Goal: Task Accomplishment & Management: Manage account settings

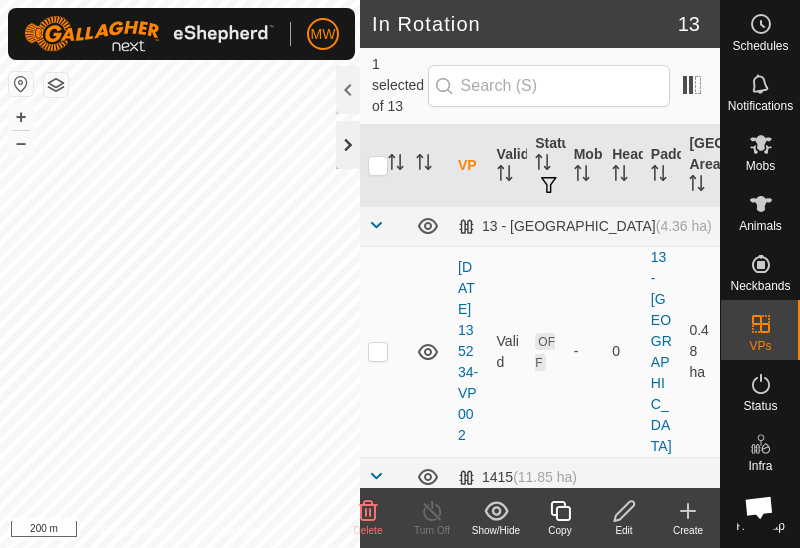
checkbox input "false"
click at [366, 511] on icon at bounding box center [368, 510] width 19 height 20
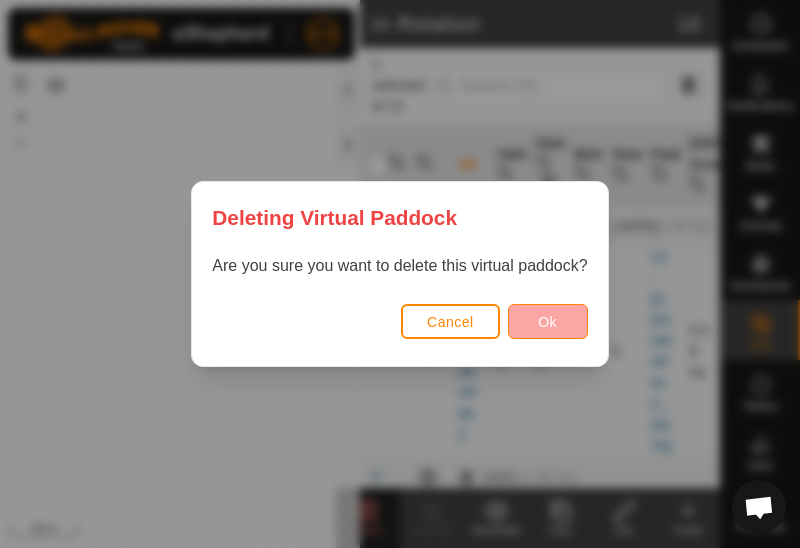
click at [557, 311] on button "Ok" at bounding box center [548, 321] width 80 height 35
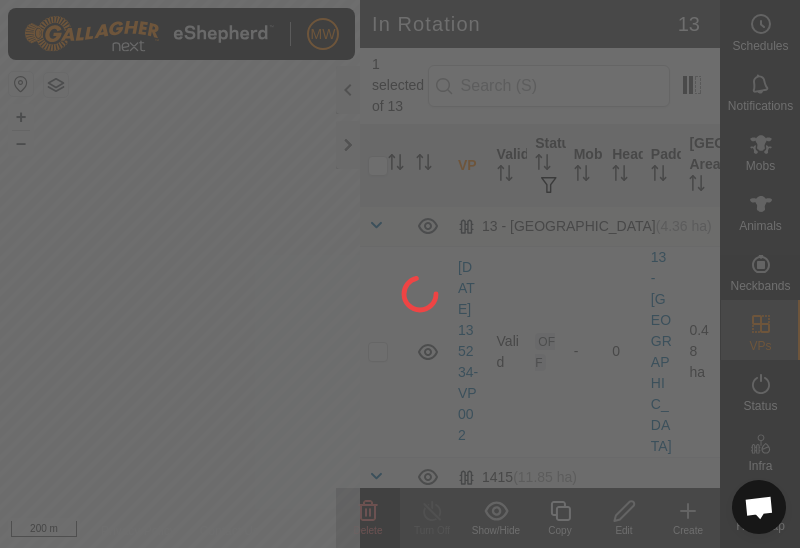
checkbox input "false"
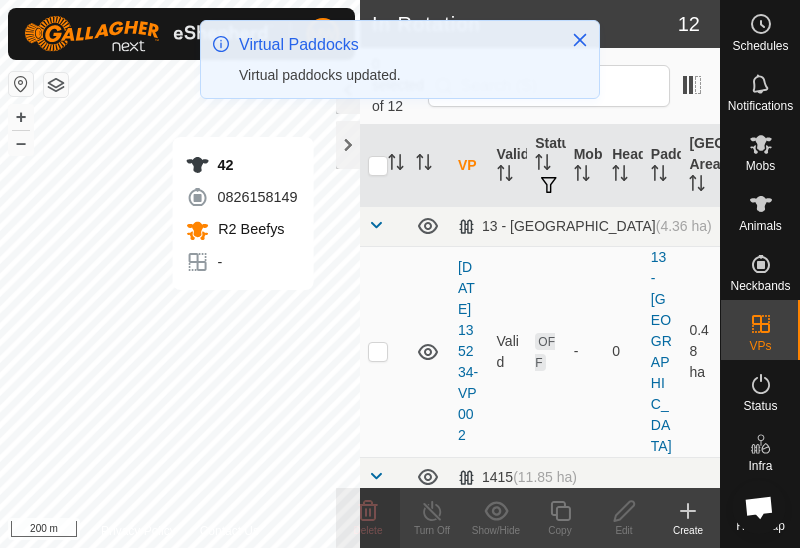
click at [295, 99] on div "Virtual Paddocks Virtual paddocks updated." at bounding box center [400, 67] width 400 height 95
click at [584, 33] on icon "Close" at bounding box center [580, 40] width 16 height 16
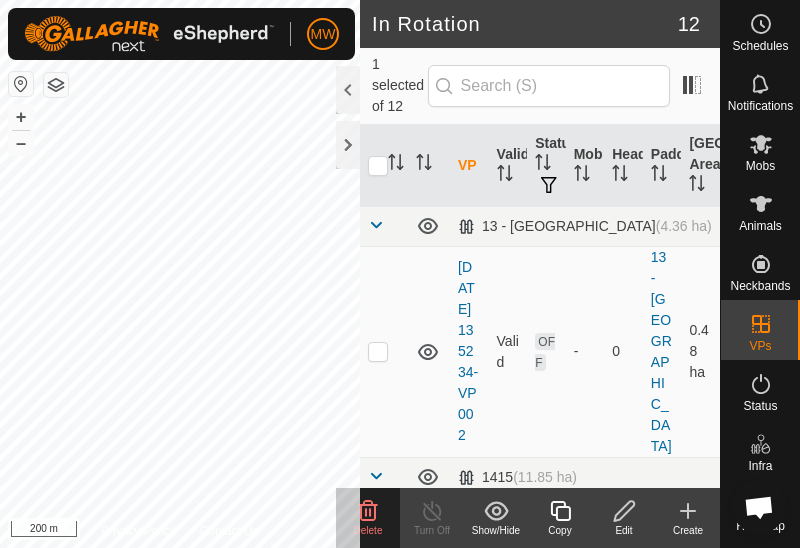
click at [371, 518] on icon at bounding box center [368, 511] width 24 height 24
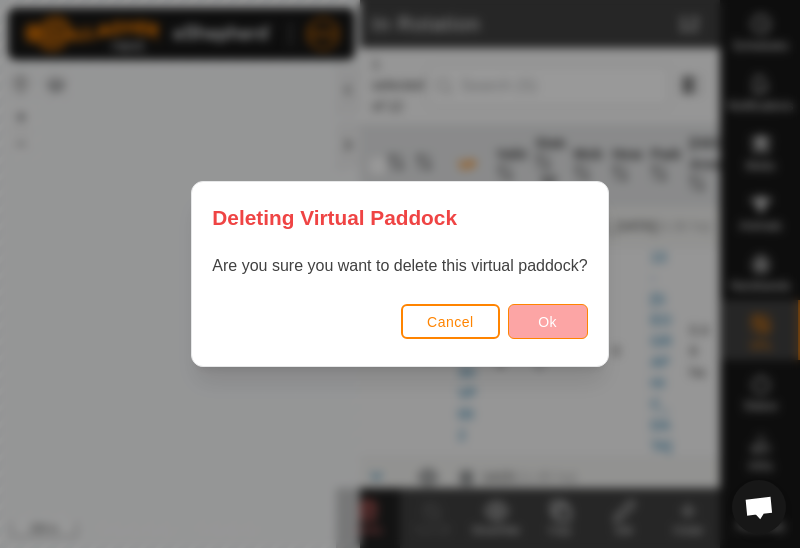
click at [555, 330] on button "Ok" at bounding box center [548, 321] width 80 height 35
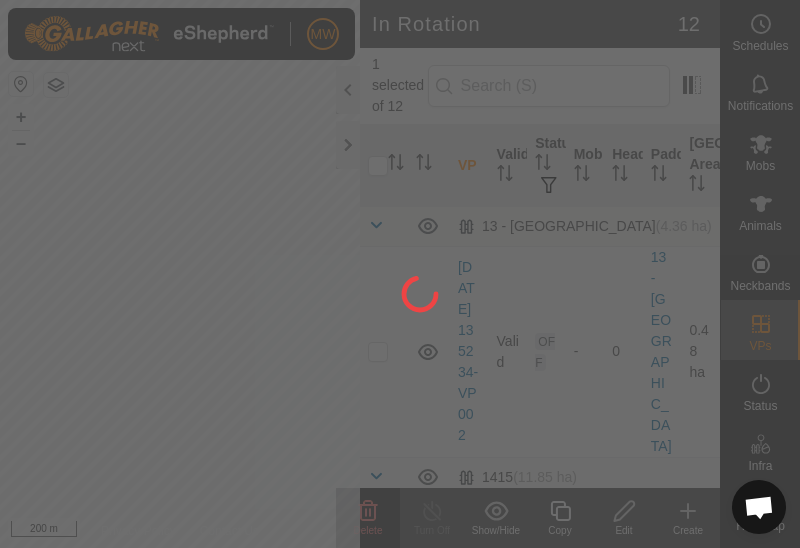
checkbox input "false"
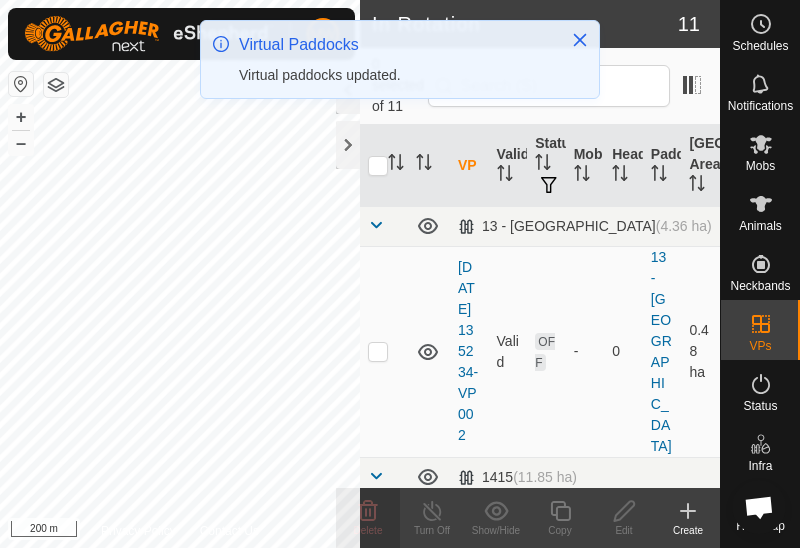
click at [309, 113] on div "Virtual Paddocks Virtual paddocks updated." at bounding box center [400, 67] width 400 height 95
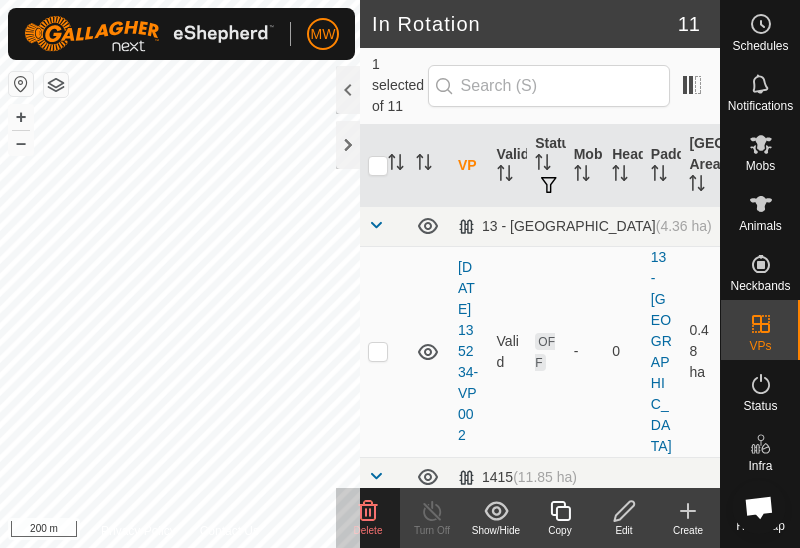
click at [387, 511] on delete-svg-icon at bounding box center [368, 511] width 64 height 24
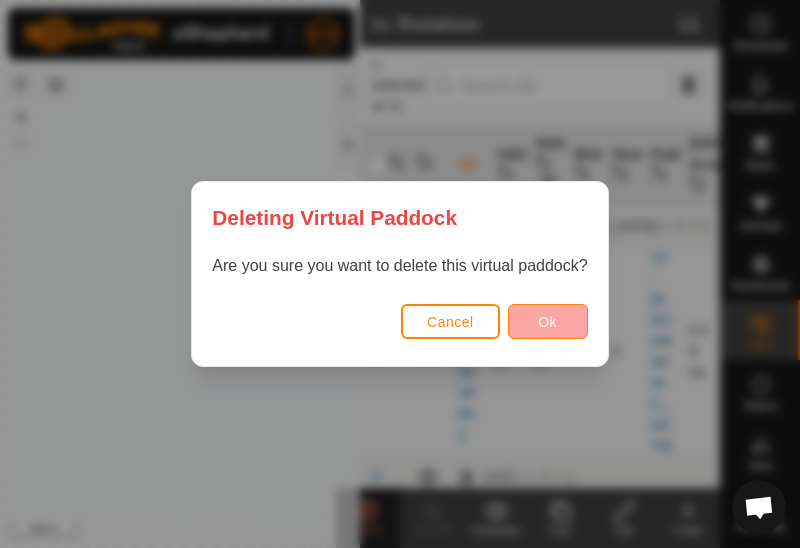
click at [552, 315] on span "Ok" at bounding box center [547, 322] width 19 height 16
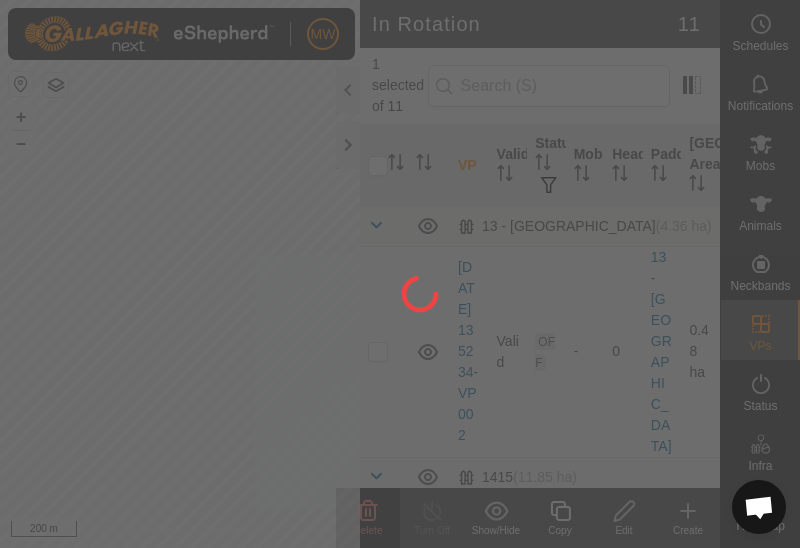
checkbox input "false"
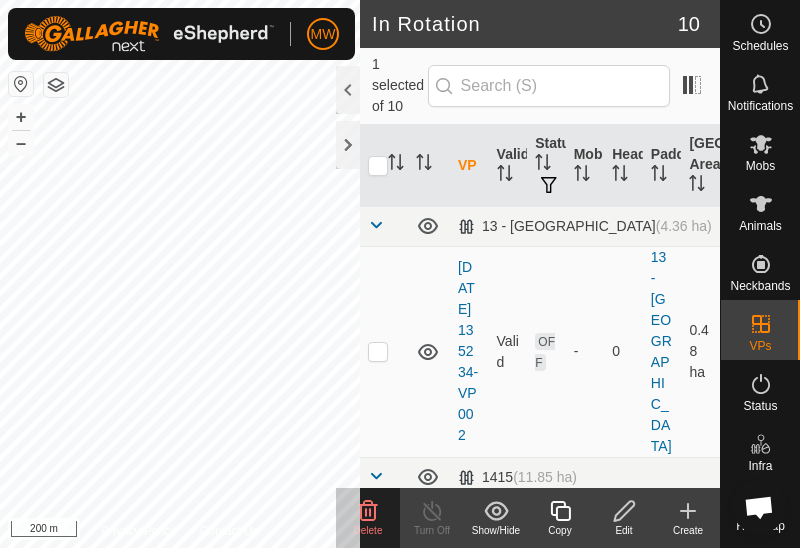
click at [382, 509] on delete-svg-icon at bounding box center [368, 511] width 64 height 24
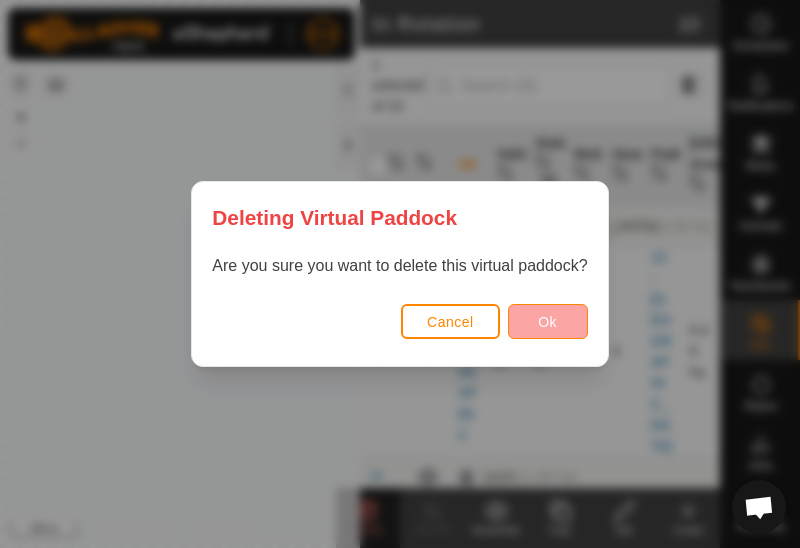
click at [561, 314] on button "Ok" at bounding box center [548, 321] width 80 height 35
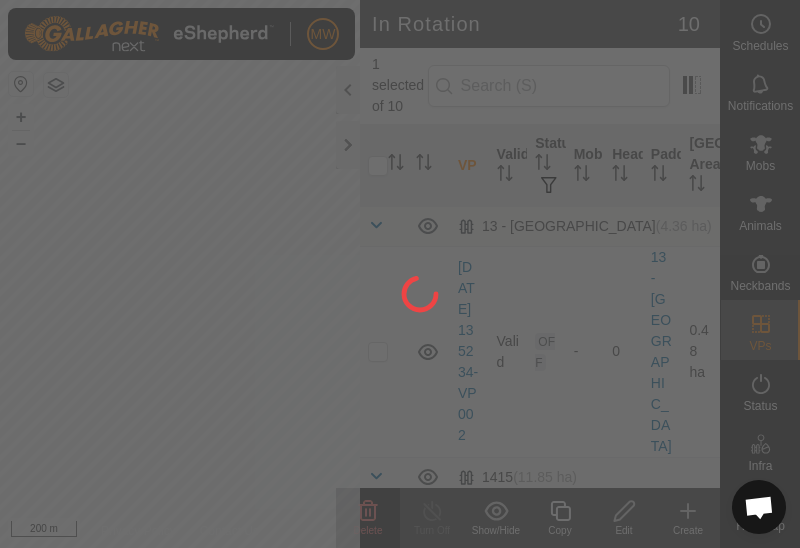
checkbox input "false"
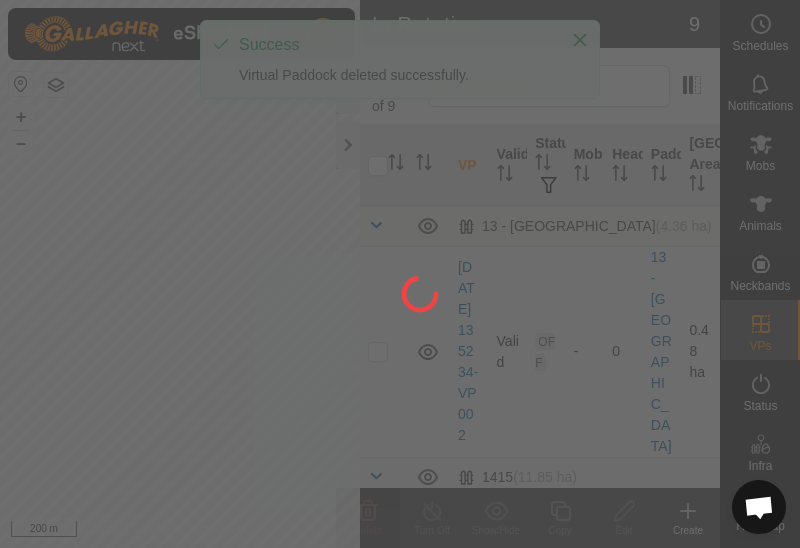
checkbox input "true"
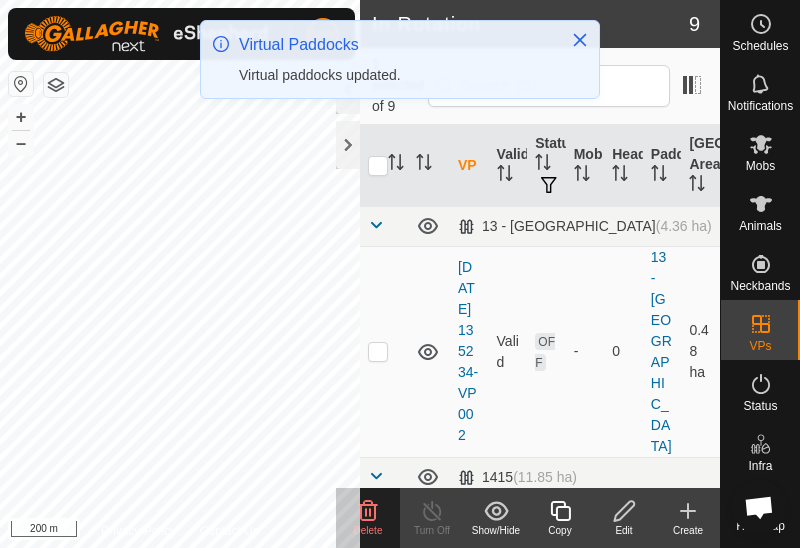
click at [377, 515] on icon at bounding box center [368, 511] width 24 height 24
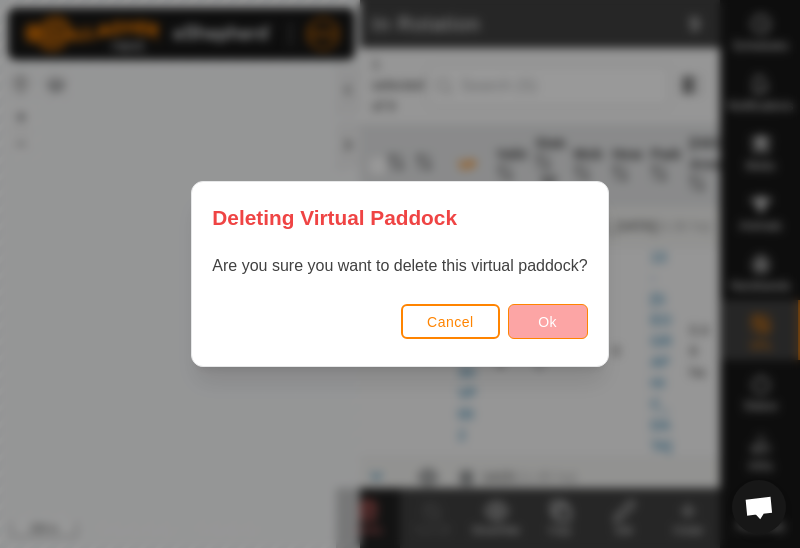
click at [558, 331] on button "Ok" at bounding box center [548, 321] width 80 height 35
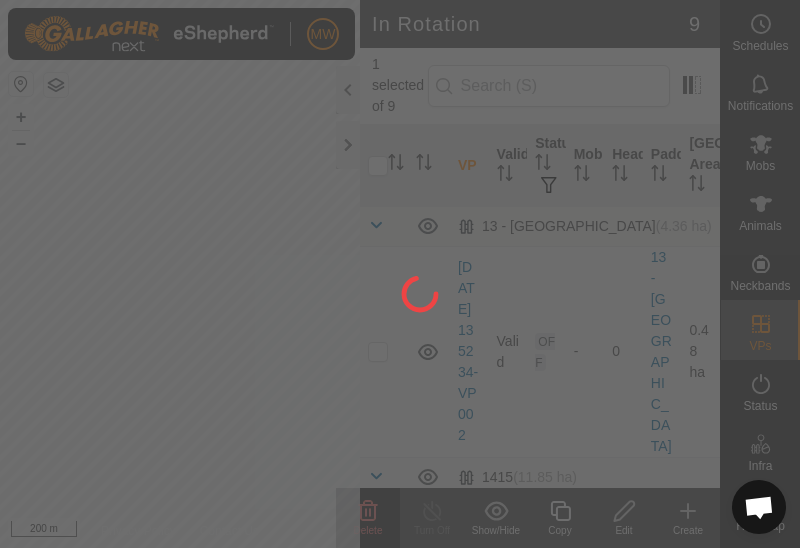
checkbox input "false"
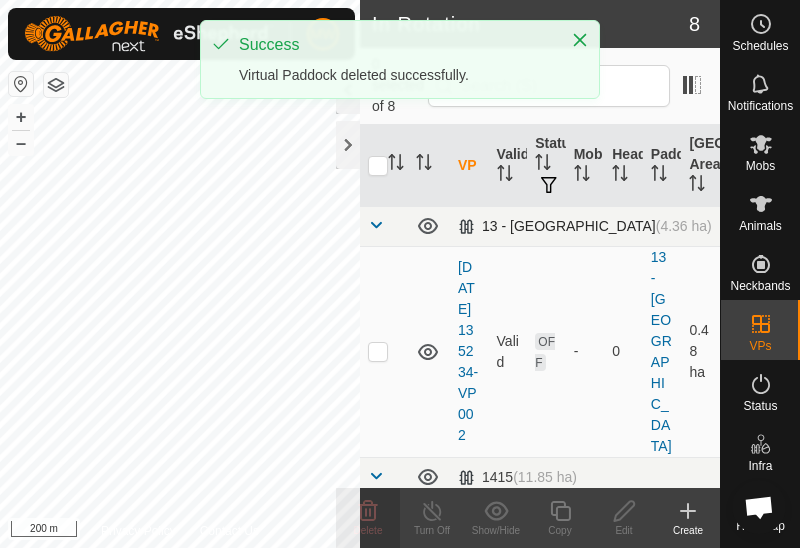
checkbox input "true"
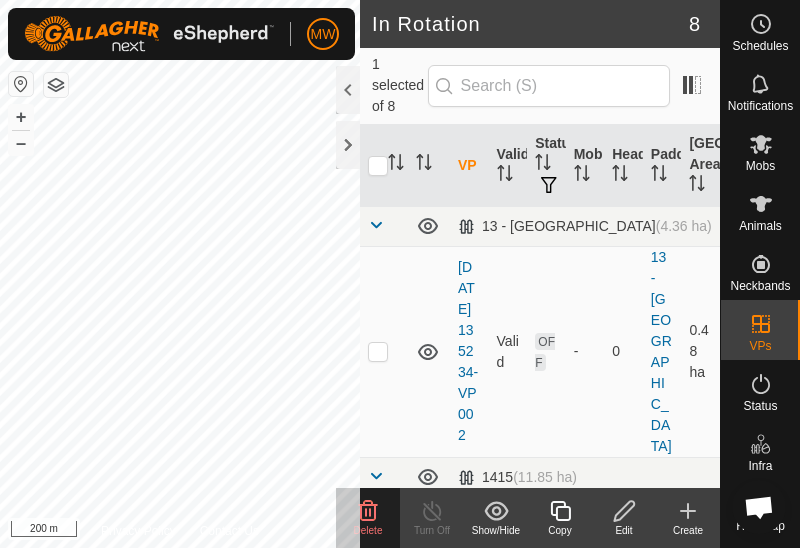
click at [383, 511] on delete-svg-icon at bounding box center [368, 511] width 64 height 24
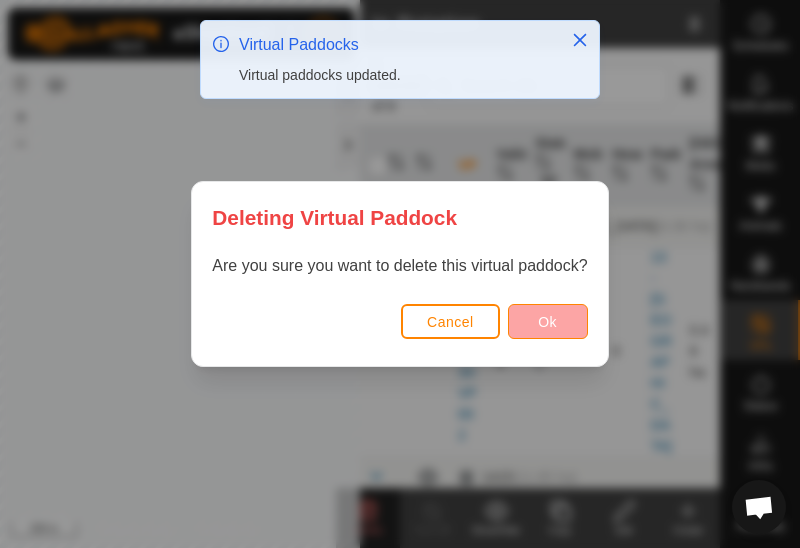
click at [555, 319] on span "Ok" at bounding box center [547, 322] width 19 height 16
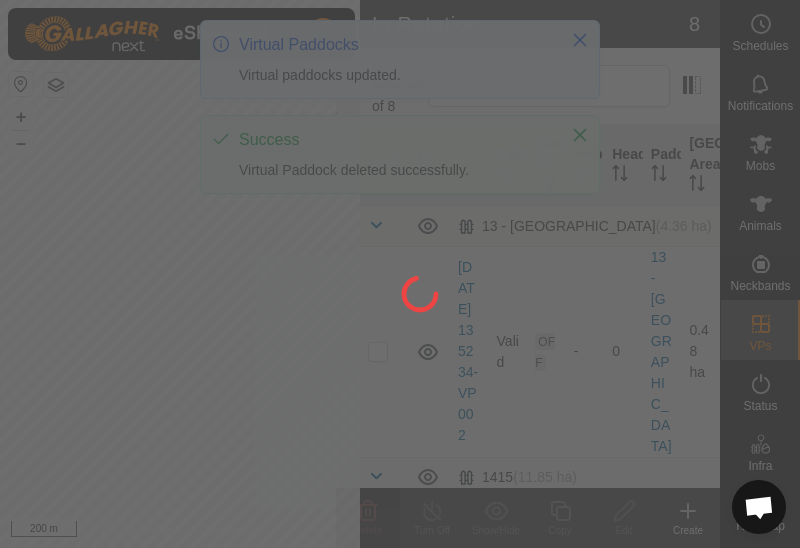
checkbox input "false"
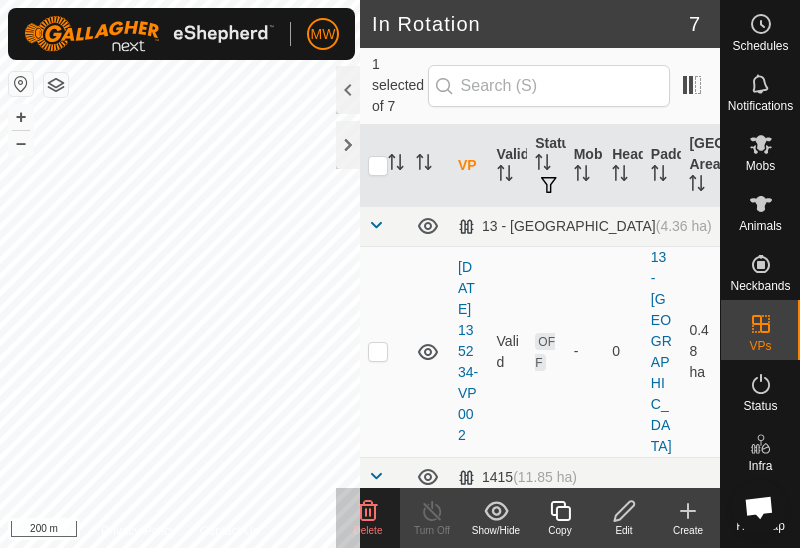
click at [378, 512] on icon at bounding box center [368, 511] width 24 height 24
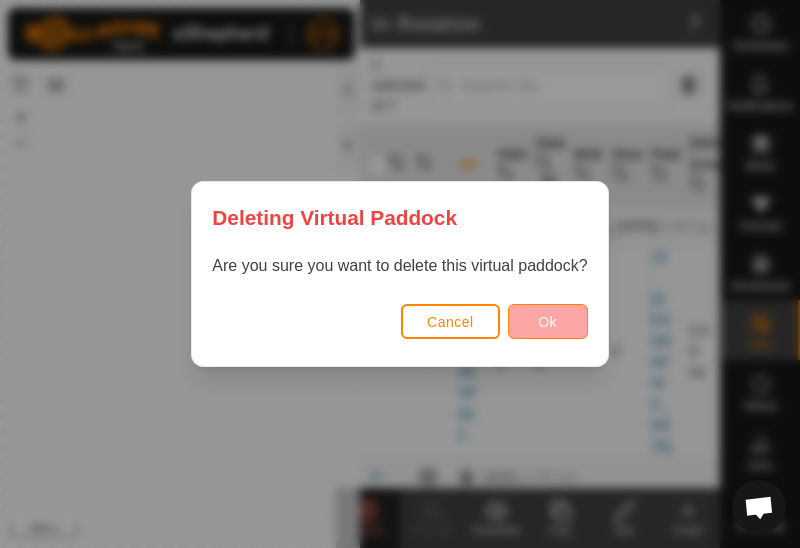
click at [555, 316] on span "Ok" at bounding box center [547, 322] width 19 height 16
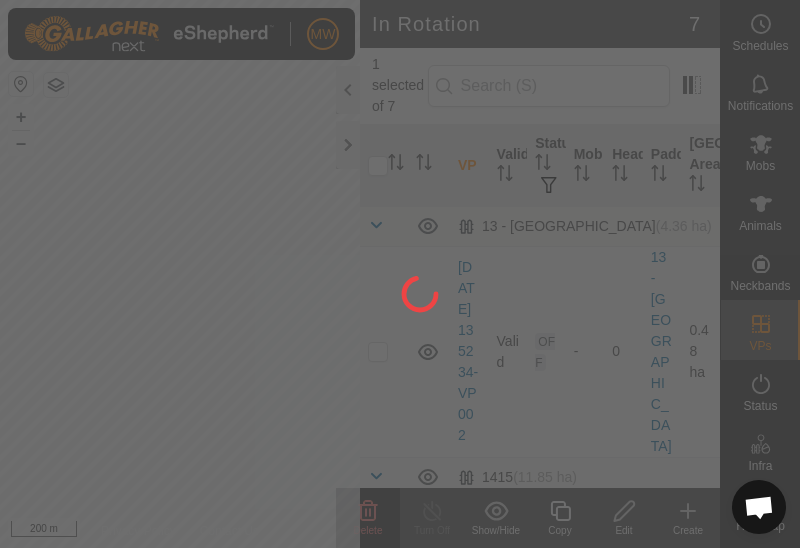
checkbox input "false"
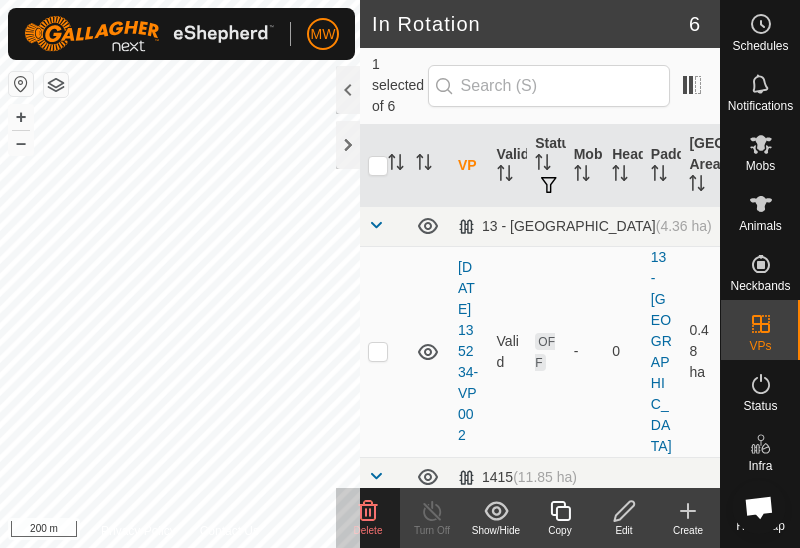
click at [375, 515] on icon at bounding box center [368, 510] width 19 height 20
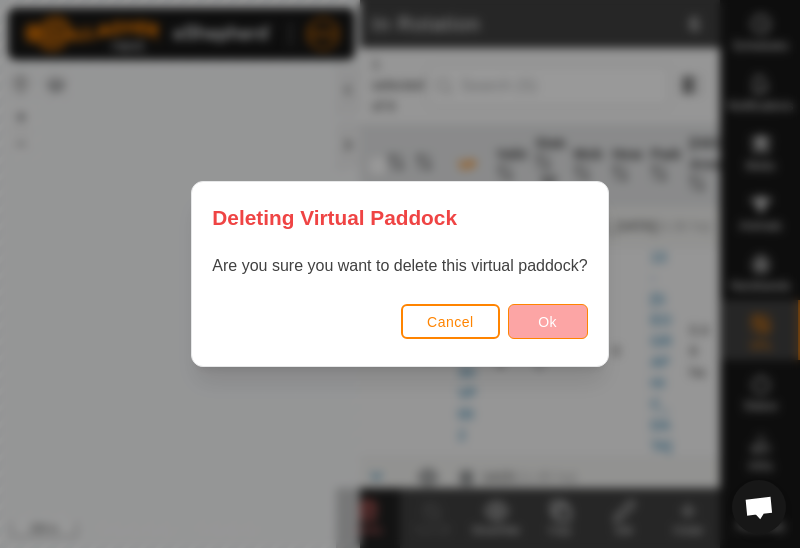
click at [562, 317] on button "Ok" at bounding box center [548, 321] width 80 height 35
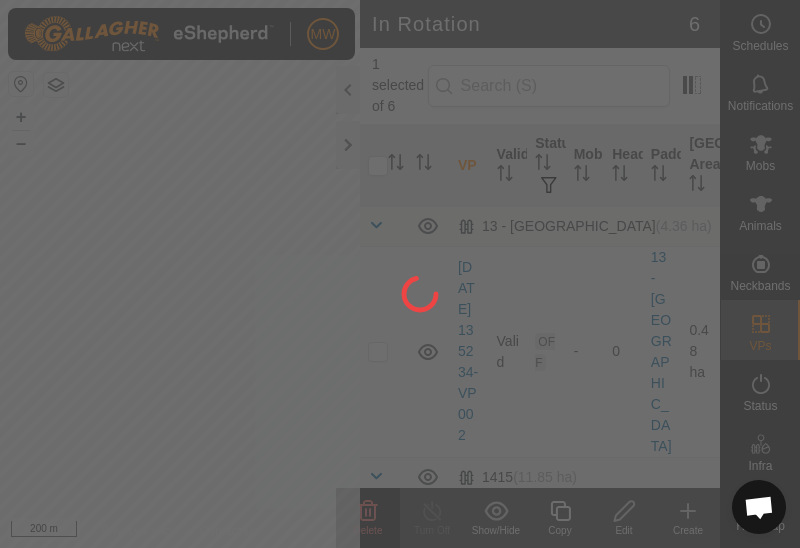
checkbox input "false"
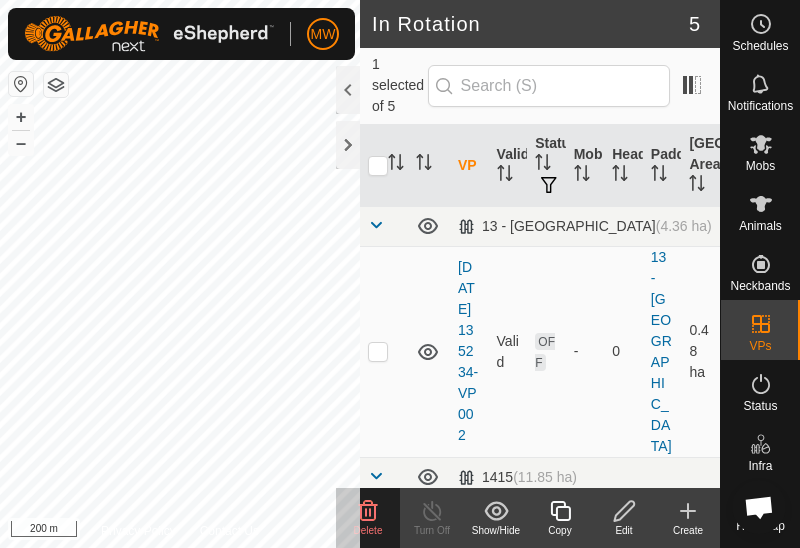
checkbox input "true"
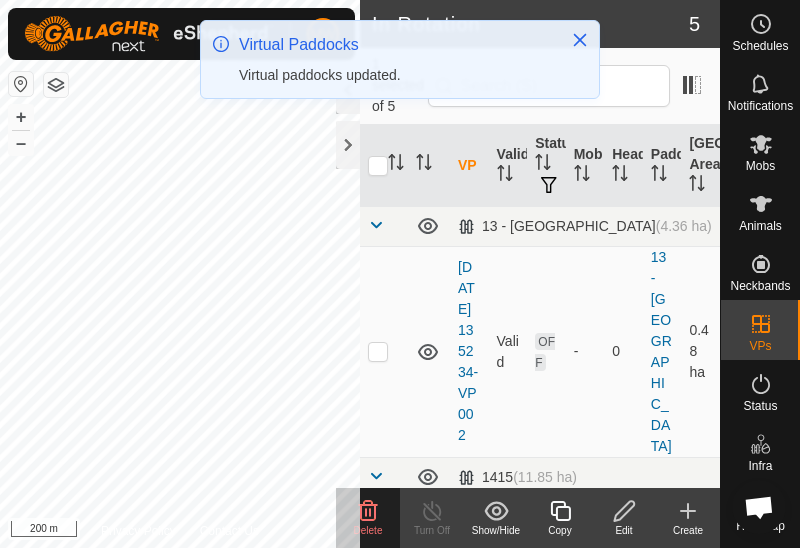
click at [370, 515] on icon at bounding box center [368, 510] width 19 height 20
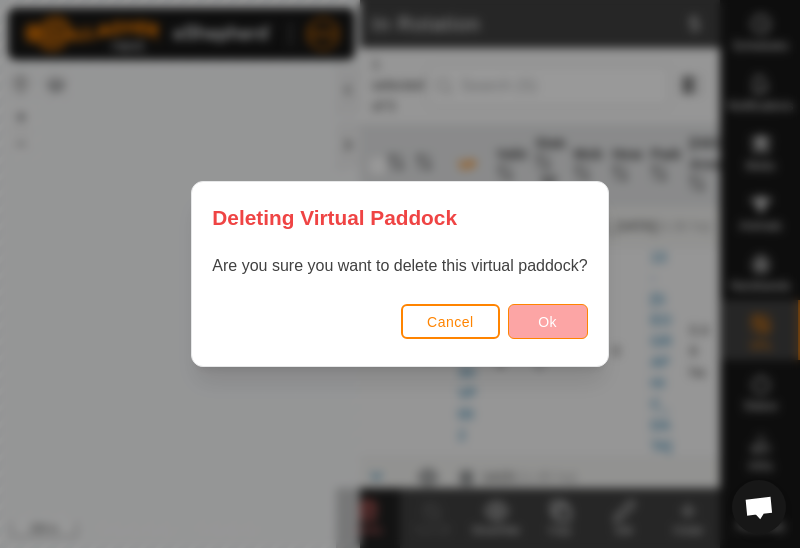
click at [561, 319] on button "Ok" at bounding box center [548, 321] width 80 height 35
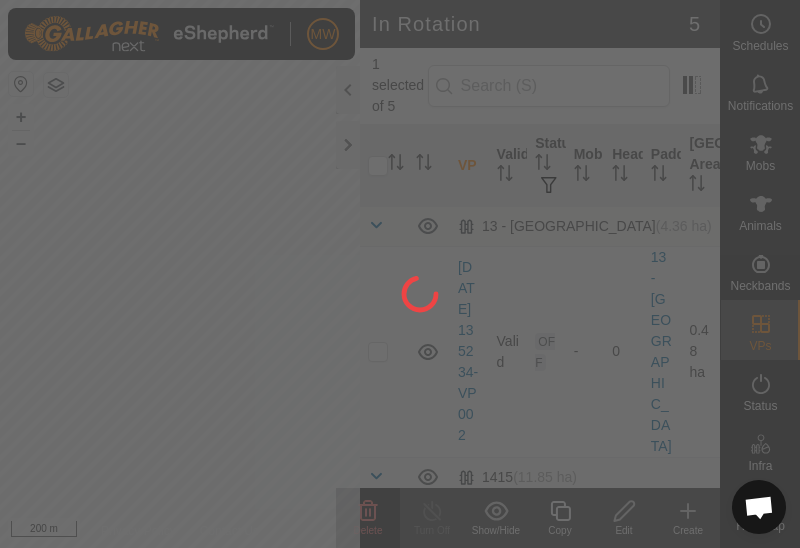
checkbox input "false"
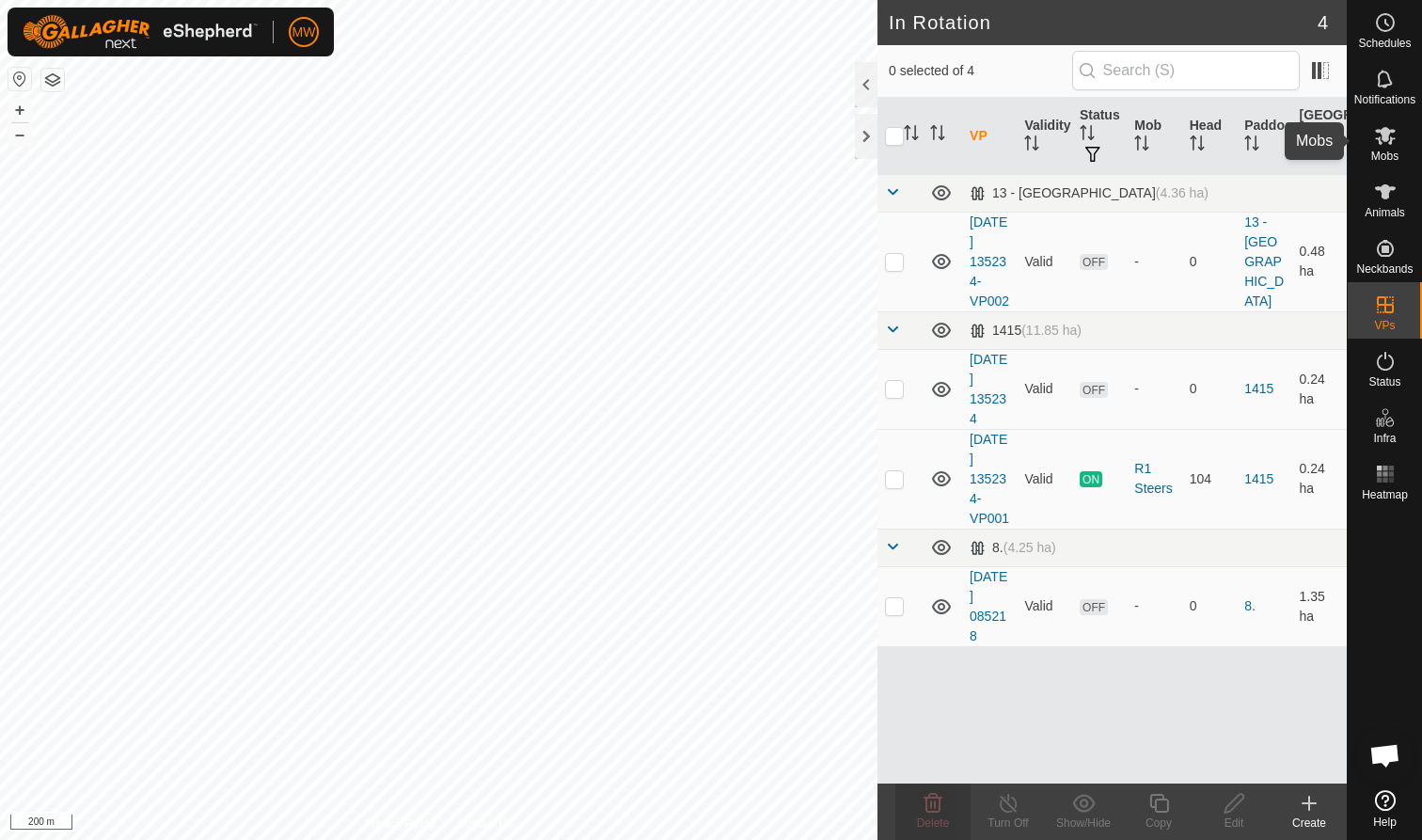
click at [752, 136] on icon at bounding box center [1385, 135] width 21 height 18
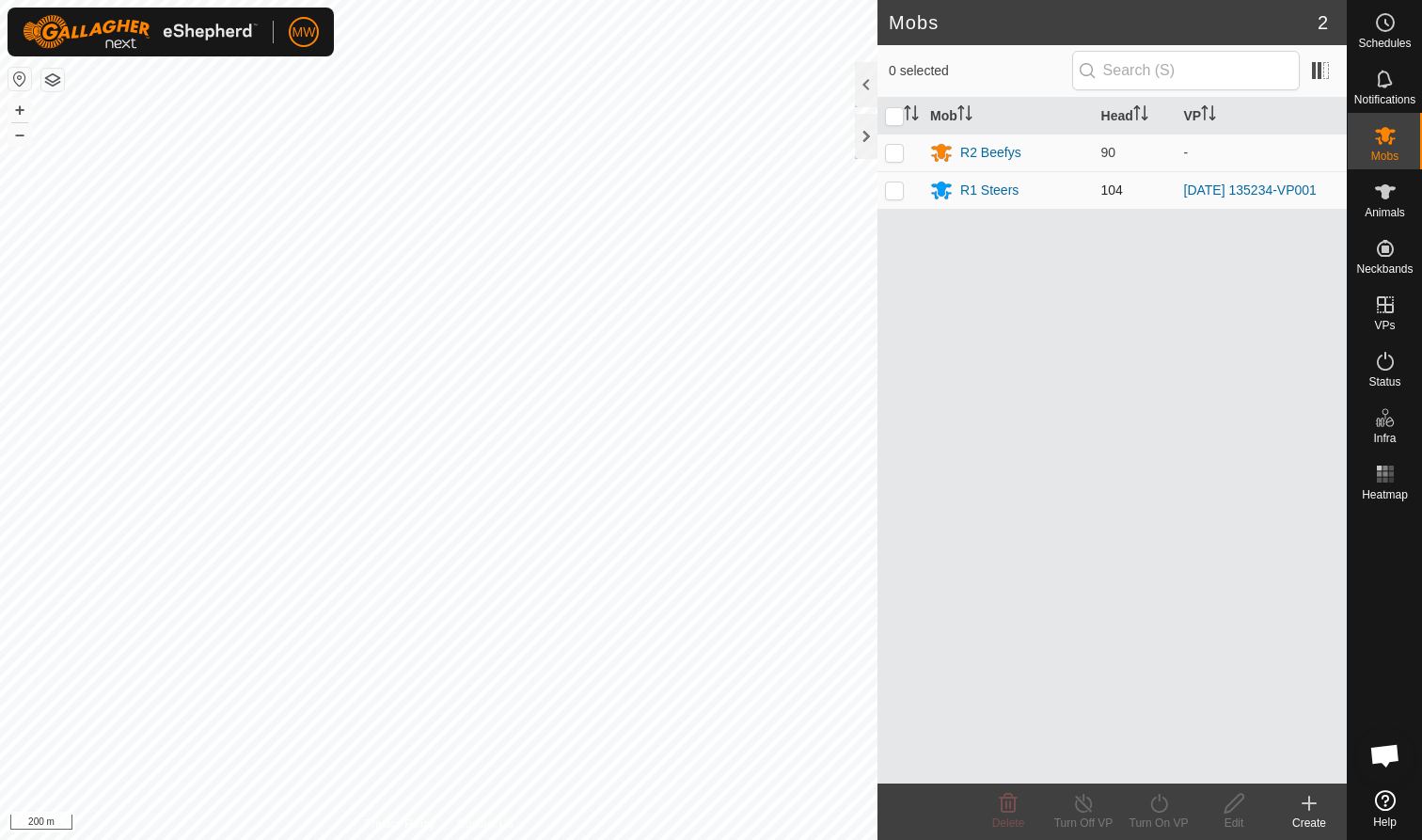
click at [752, 196] on p-checkbox at bounding box center [895, 190] width 19 height 15
checkbox input "true"
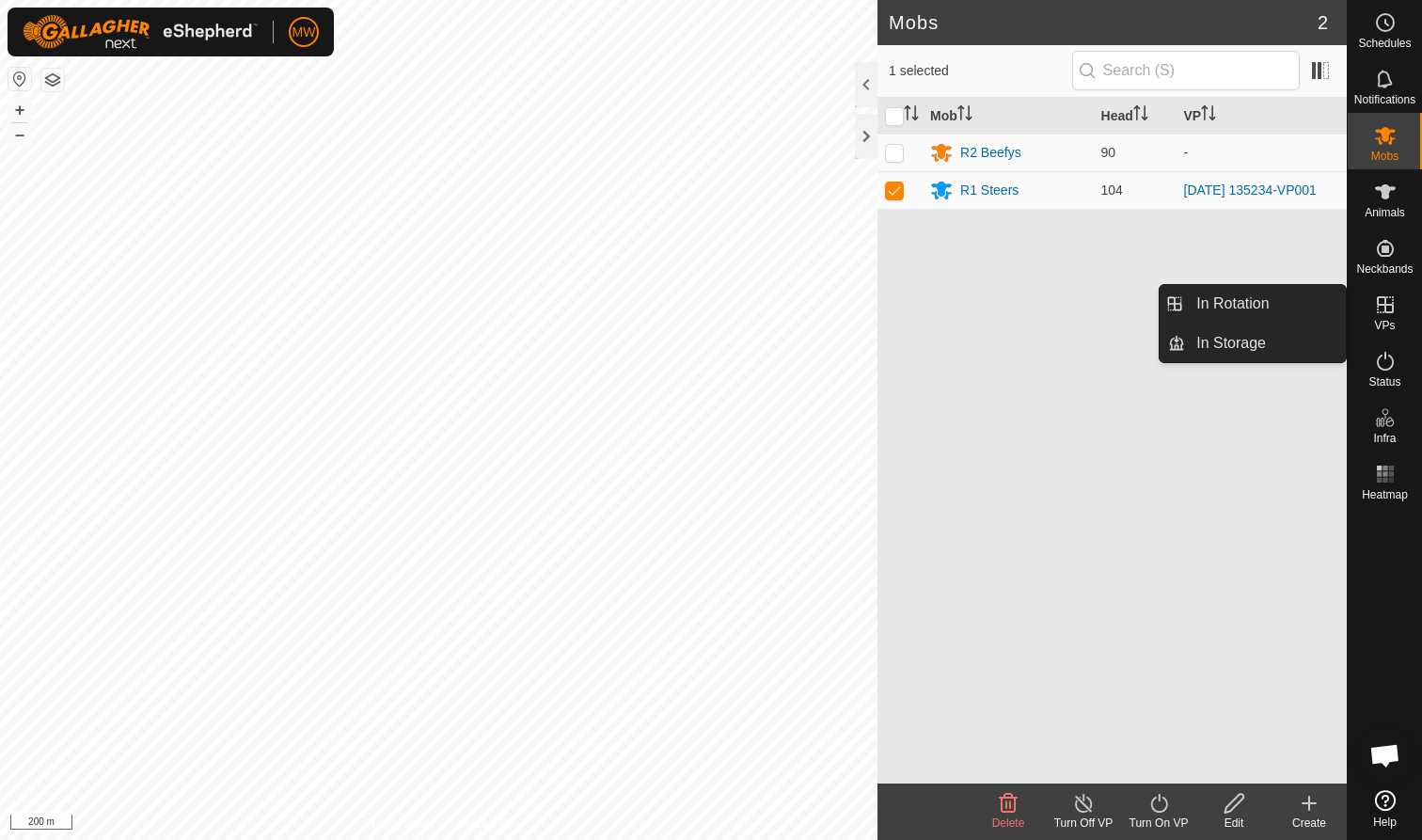
click at [752, 317] on es-virtualpaddocks-svg-icon at bounding box center [1385, 305] width 34 height 30
click at [752, 302] on link "In Rotation" at bounding box center [1265, 304] width 161 height 38
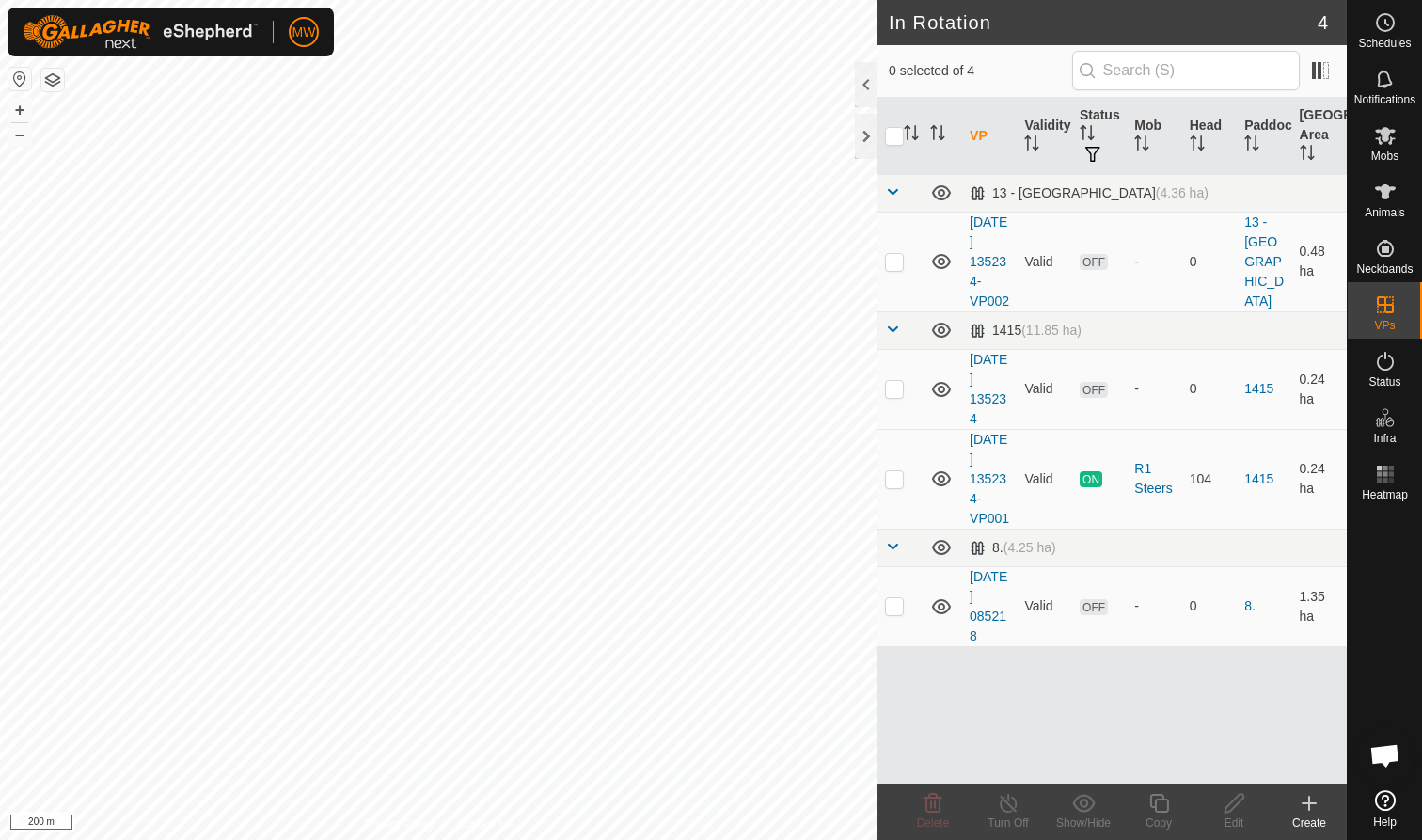
click at [752, 515] on div "Create" at bounding box center [1309, 823] width 75 height 17
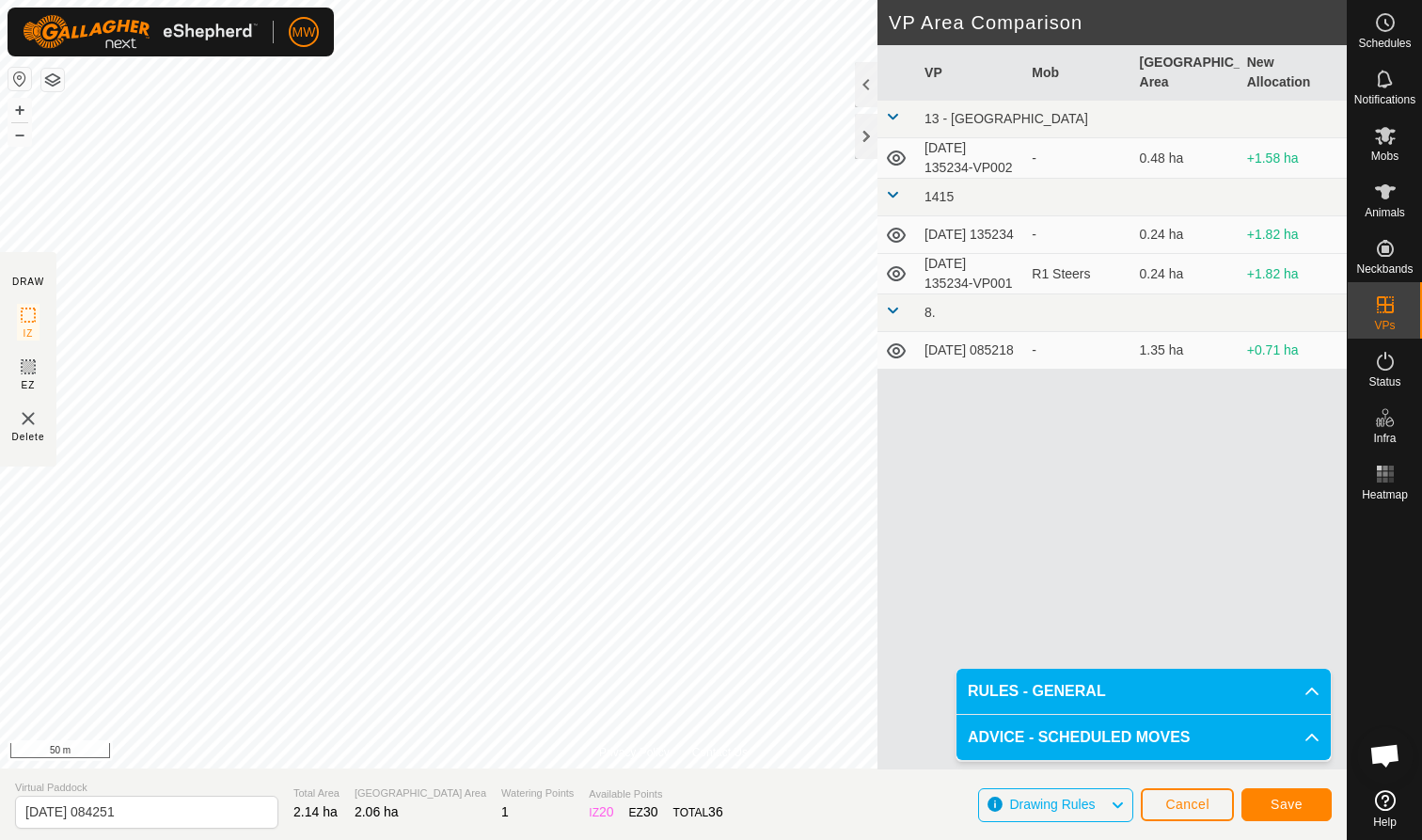
click at [752, 515] on button "Save" at bounding box center [1286, 804] width 90 height 33
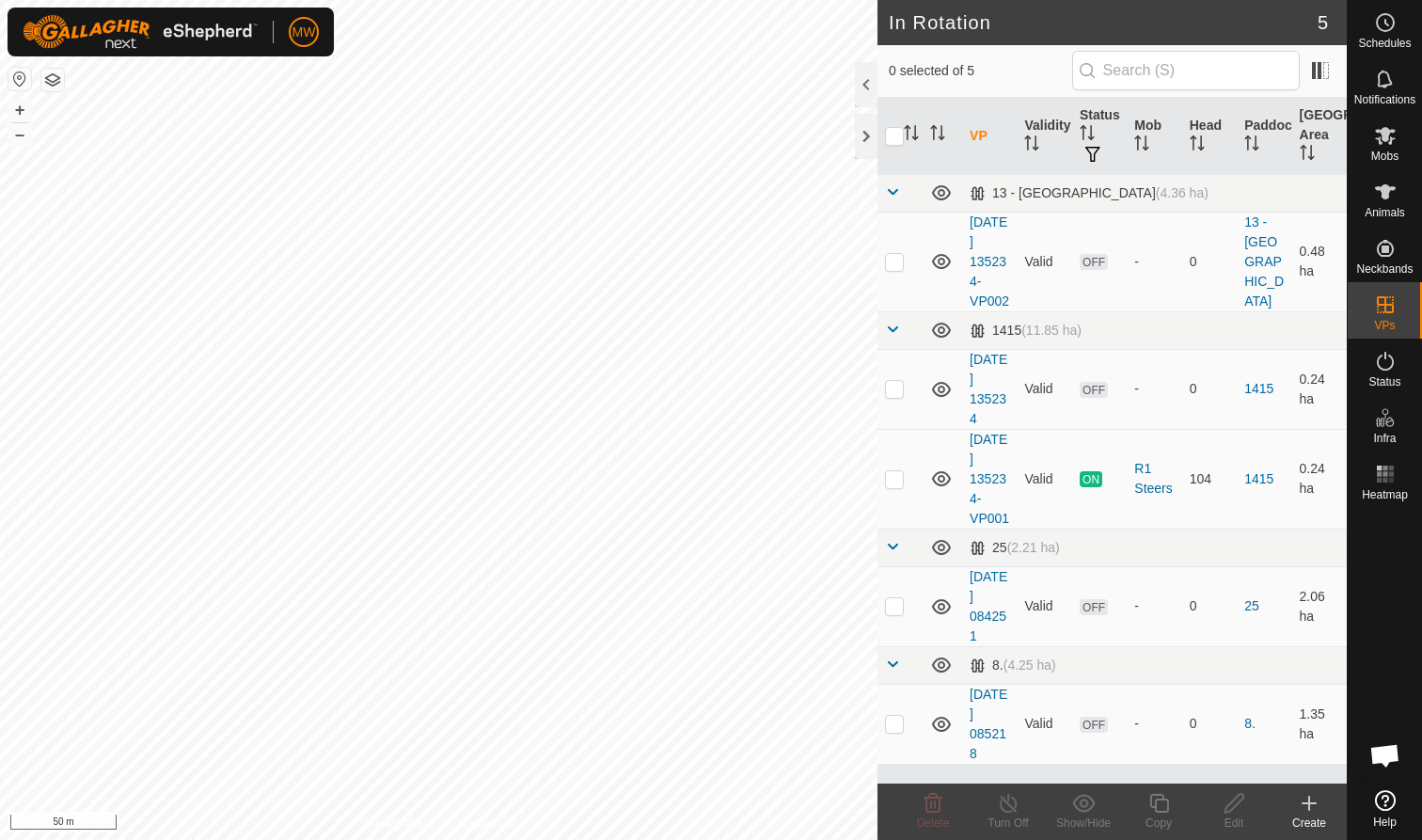
checkbox input "true"
click at [1382, 137] on icon at bounding box center [1385, 135] width 21 height 18
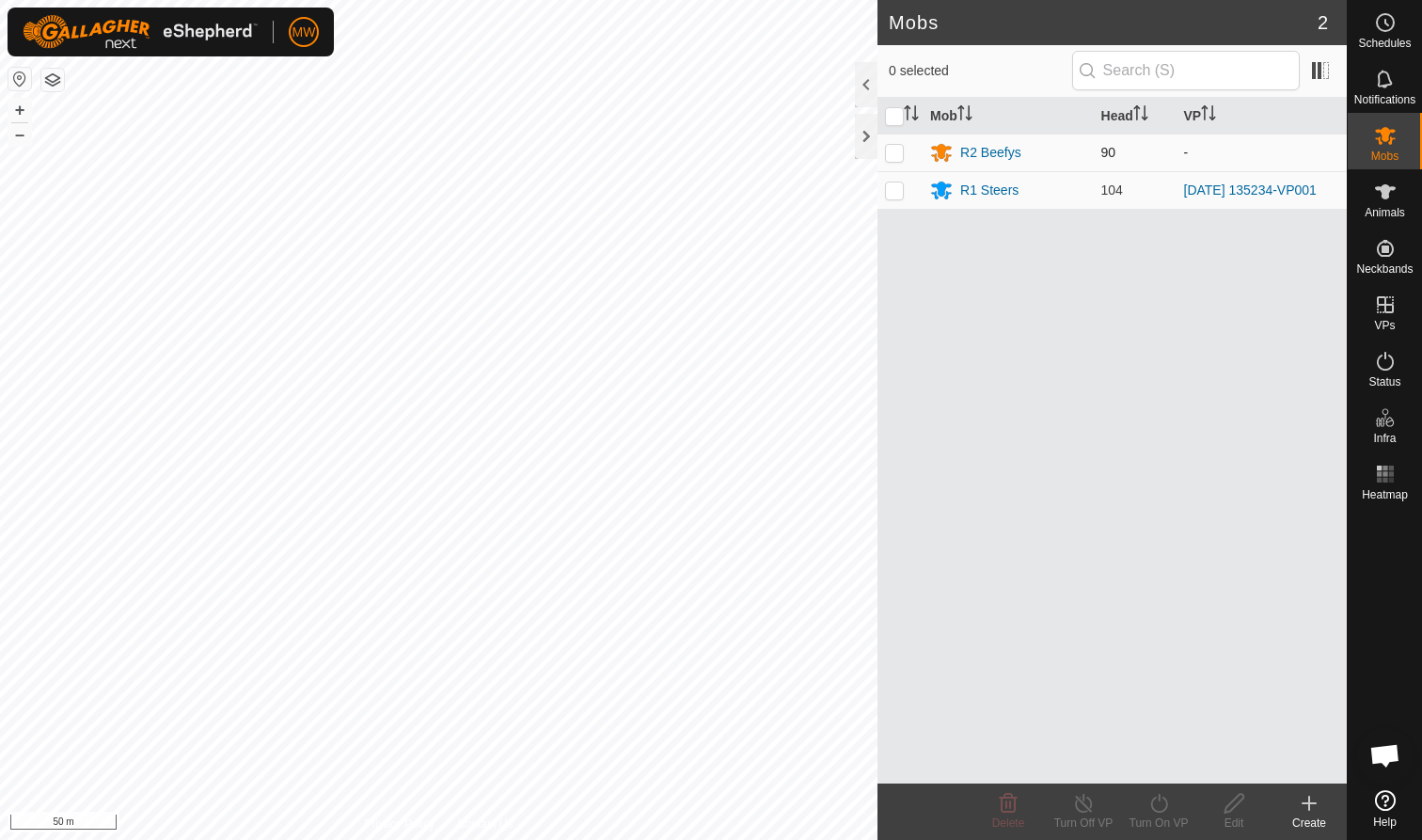
click at [893, 146] on p-checkbox at bounding box center [895, 152] width 19 height 15
checkbox input "true"
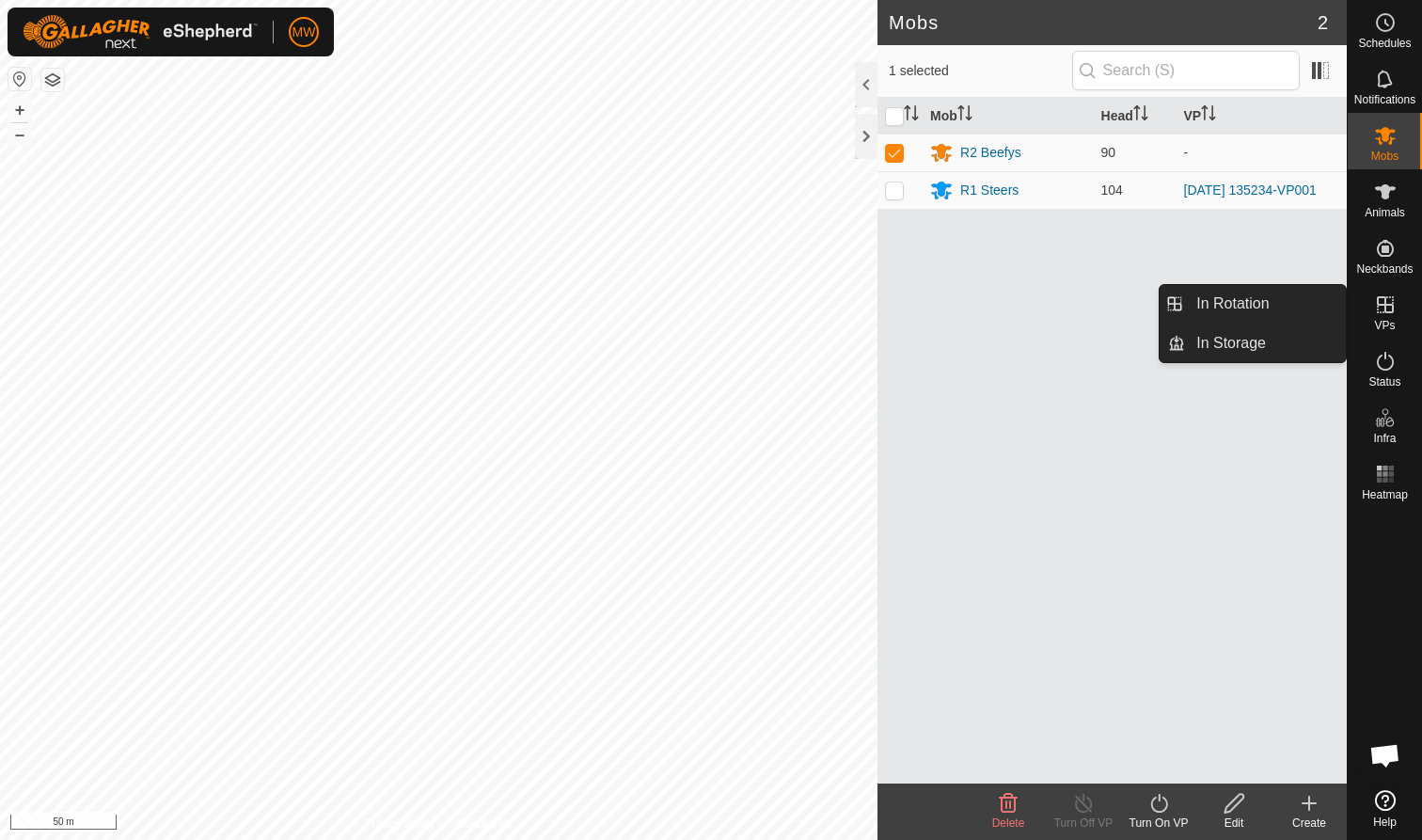
click at [1385, 325] on span "VPs" at bounding box center [1384, 325] width 21 height 11
click at [1303, 310] on link "In Rotation" at bounding box center [1265, 304] width 161 height 38
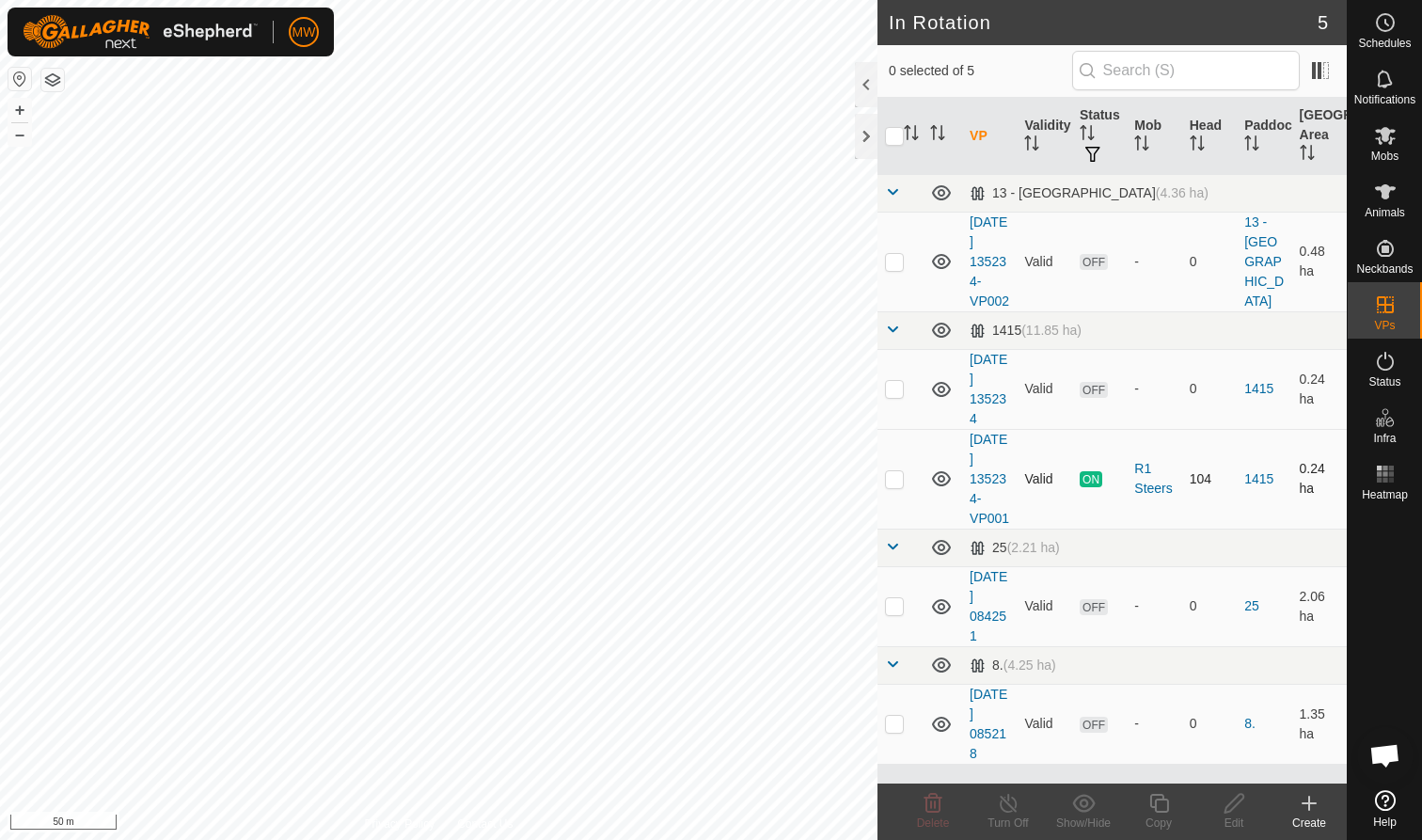
checkbox input "true"
click at [1161, 803] on icon at bounding box center [1159, 803] width 24 height 23
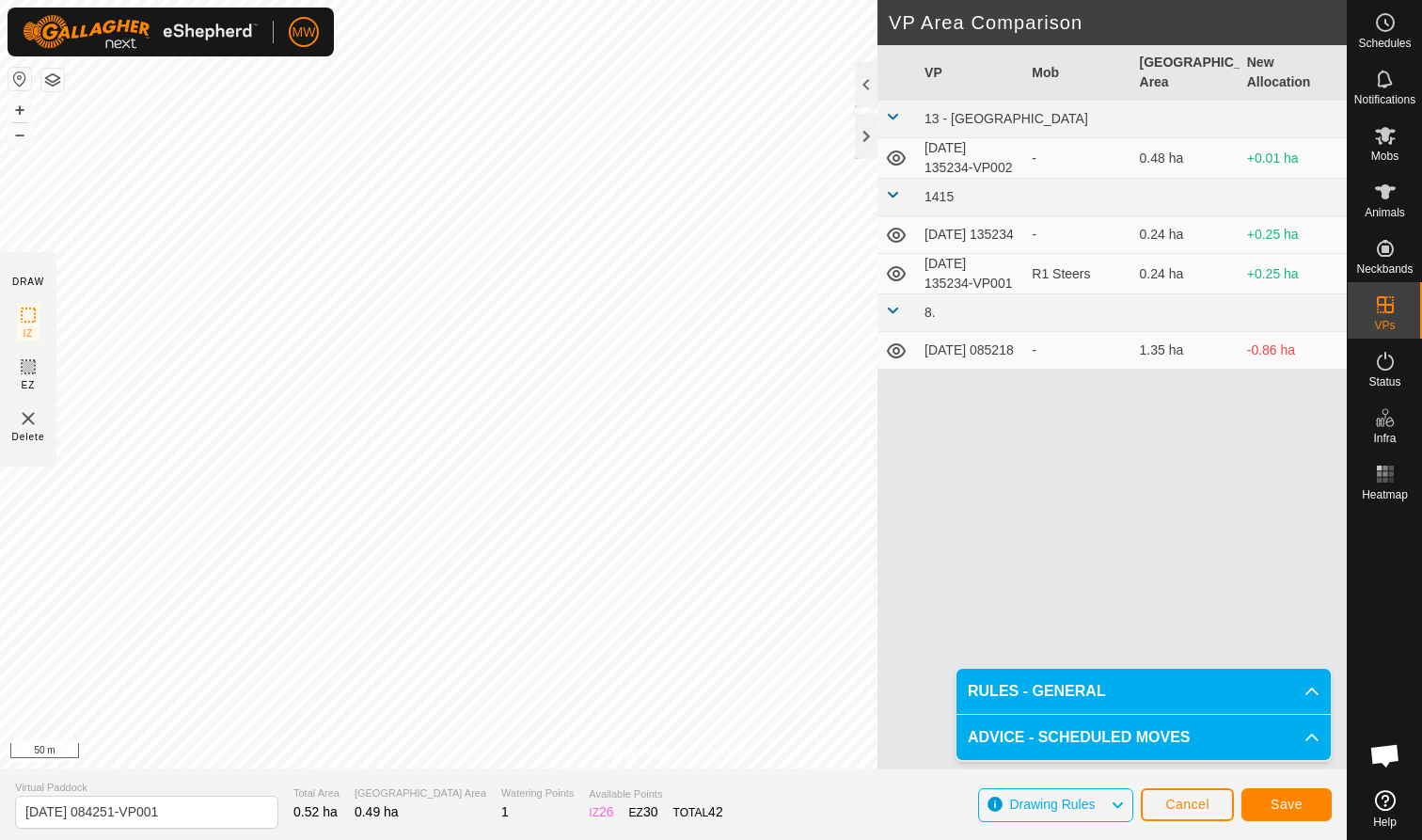
click at [1276, 803] on span "Save" at bounding box center [1286, 804] width 32 height 15
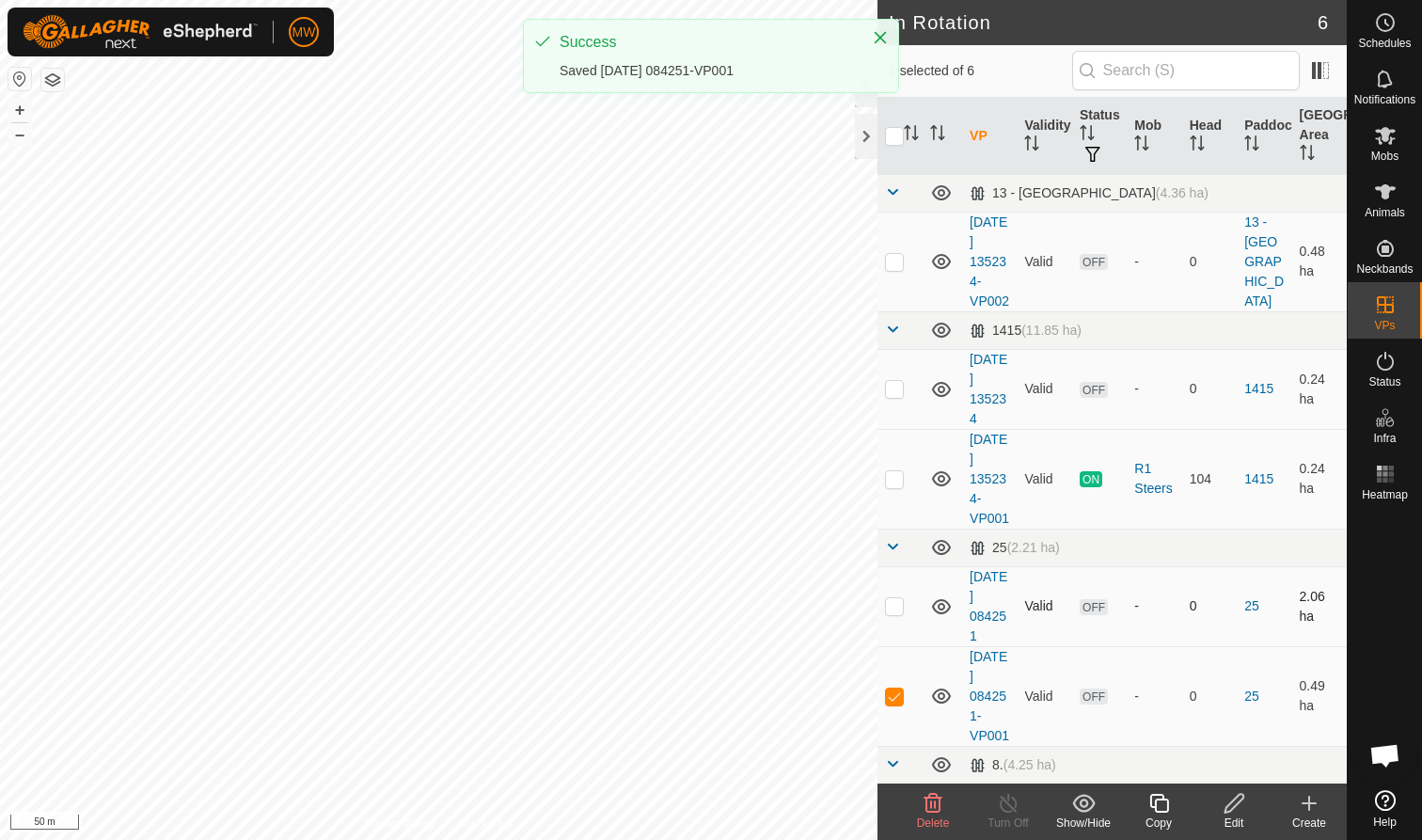
checkbox input "true"
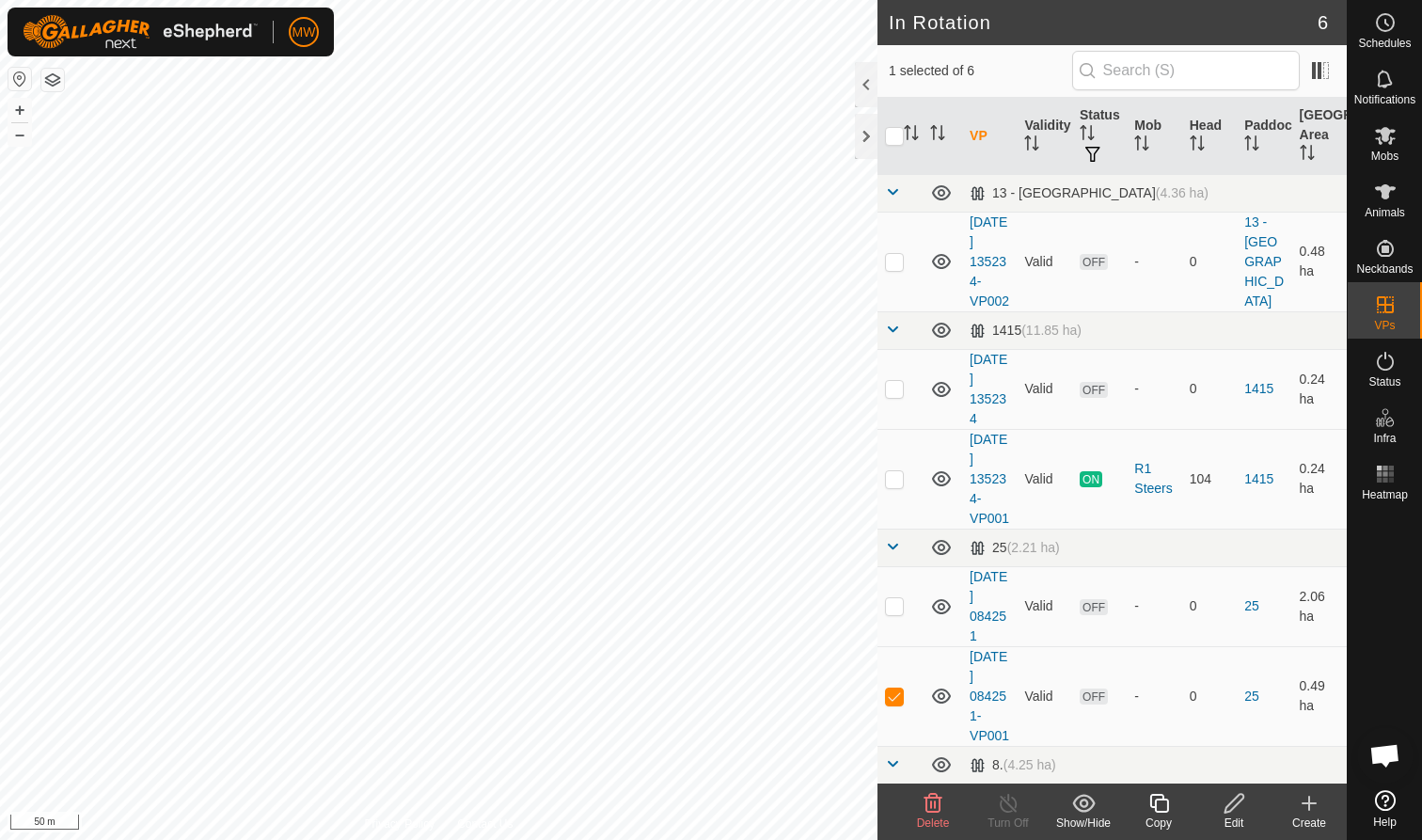
click at [1162, 808] on icon at bounding box center [1159, 803] width 24 height 23
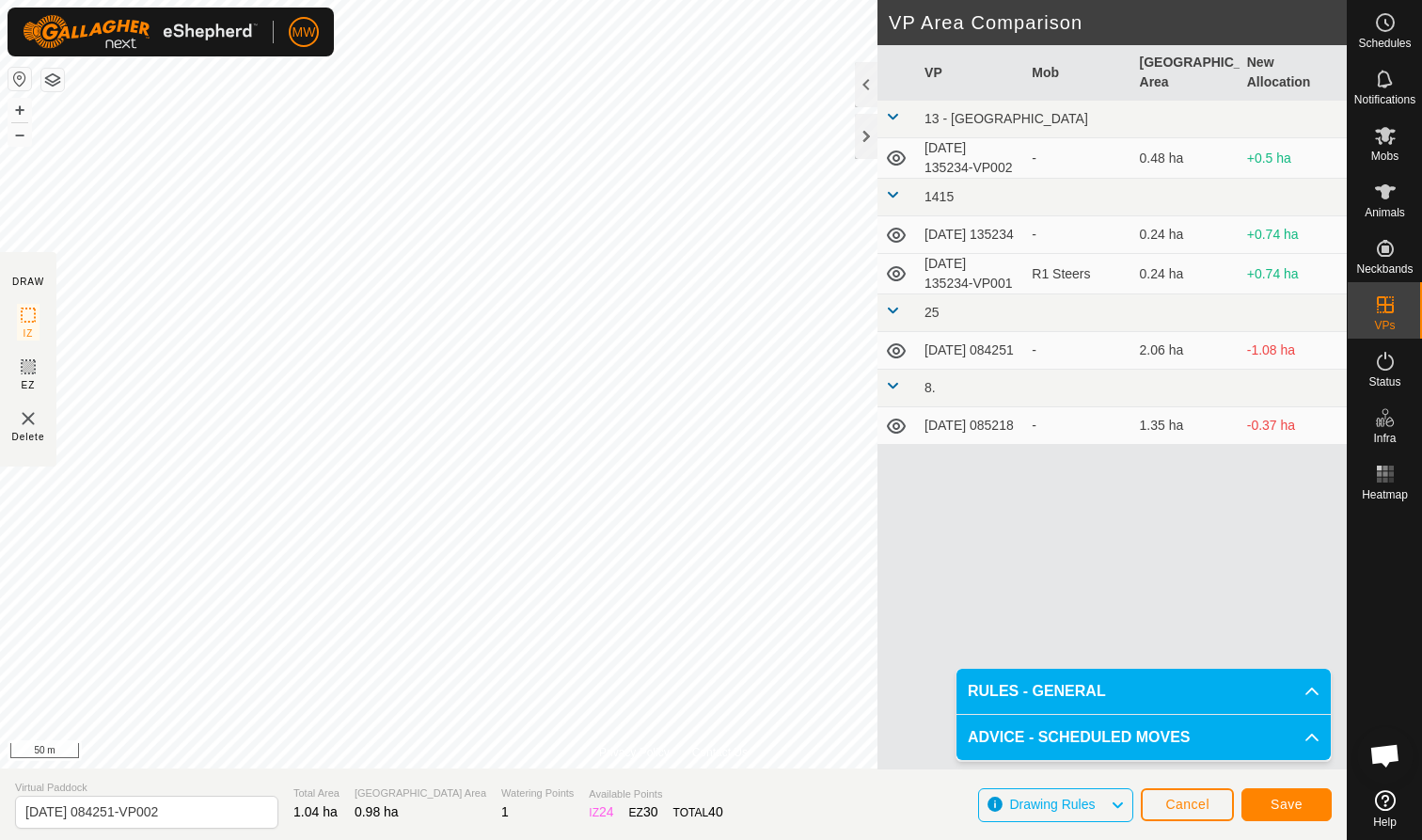
click at [1283, 800] on span "Save" at bounding box center [1286, 804] width 32 height 15
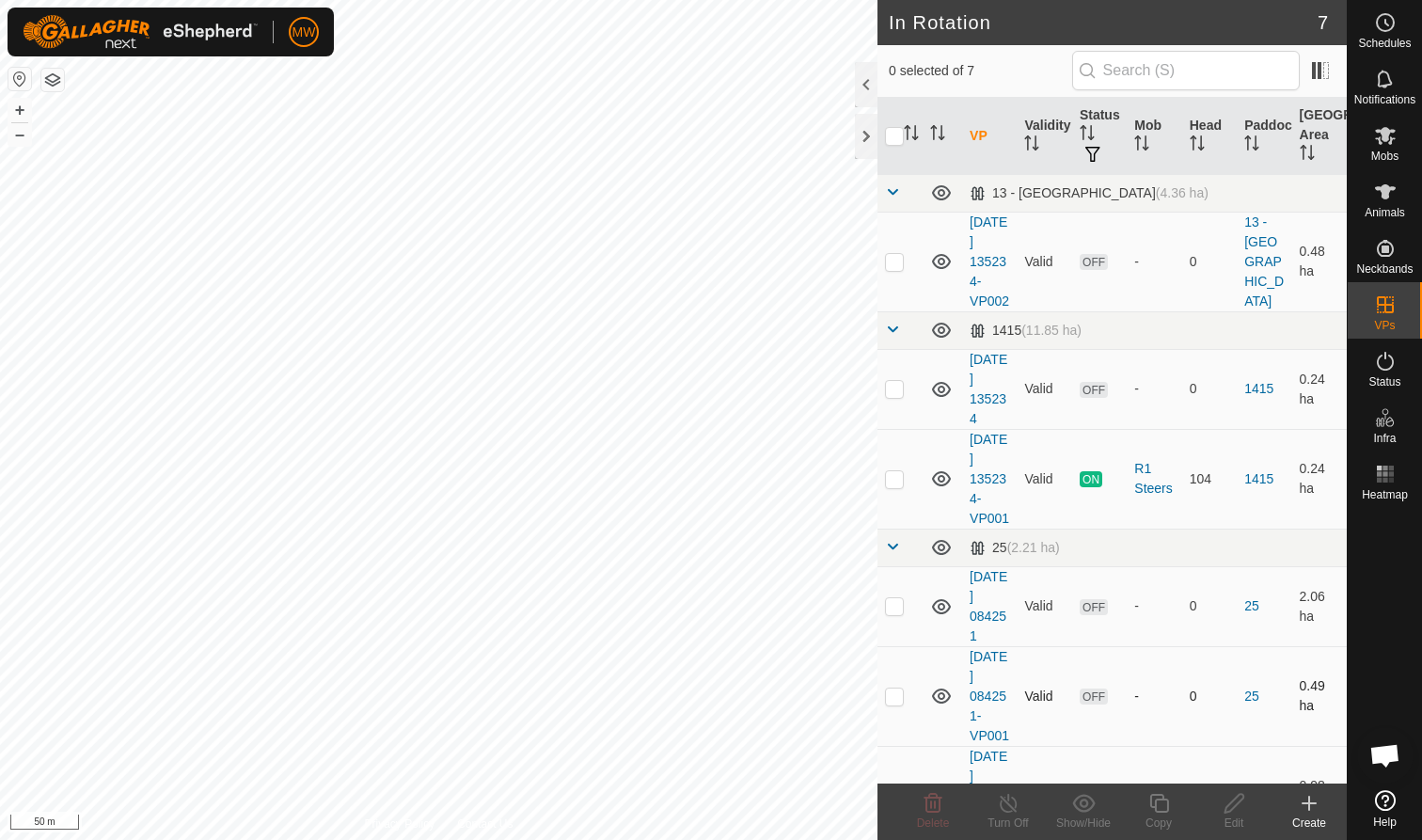
checkbox input "true"
click at [1161, 806] on icon at bounding box center [1159, 803] width 24 height 23
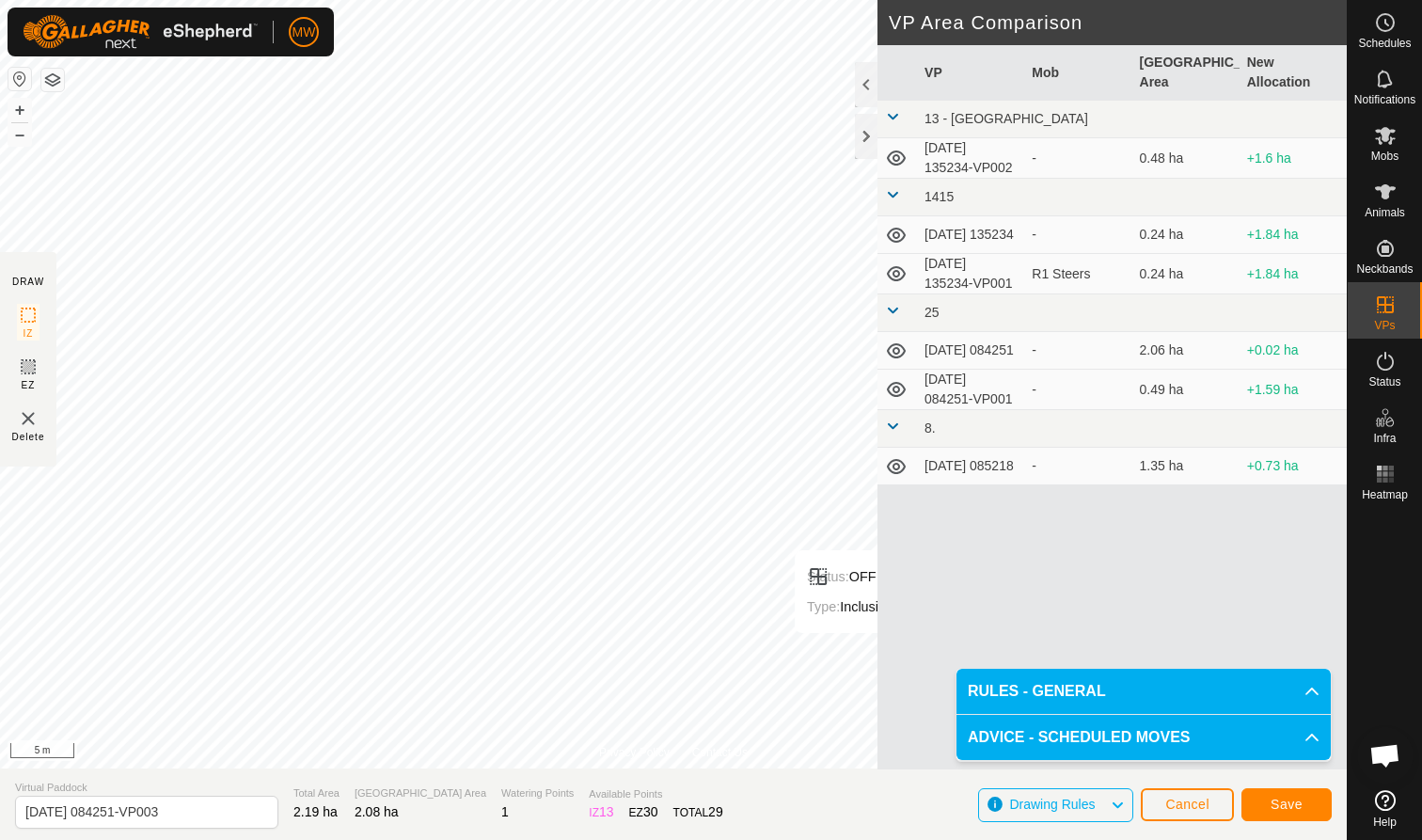
click at [1296, 804] on span "Save" at bounding box center [1286, 804] width 32 height 15
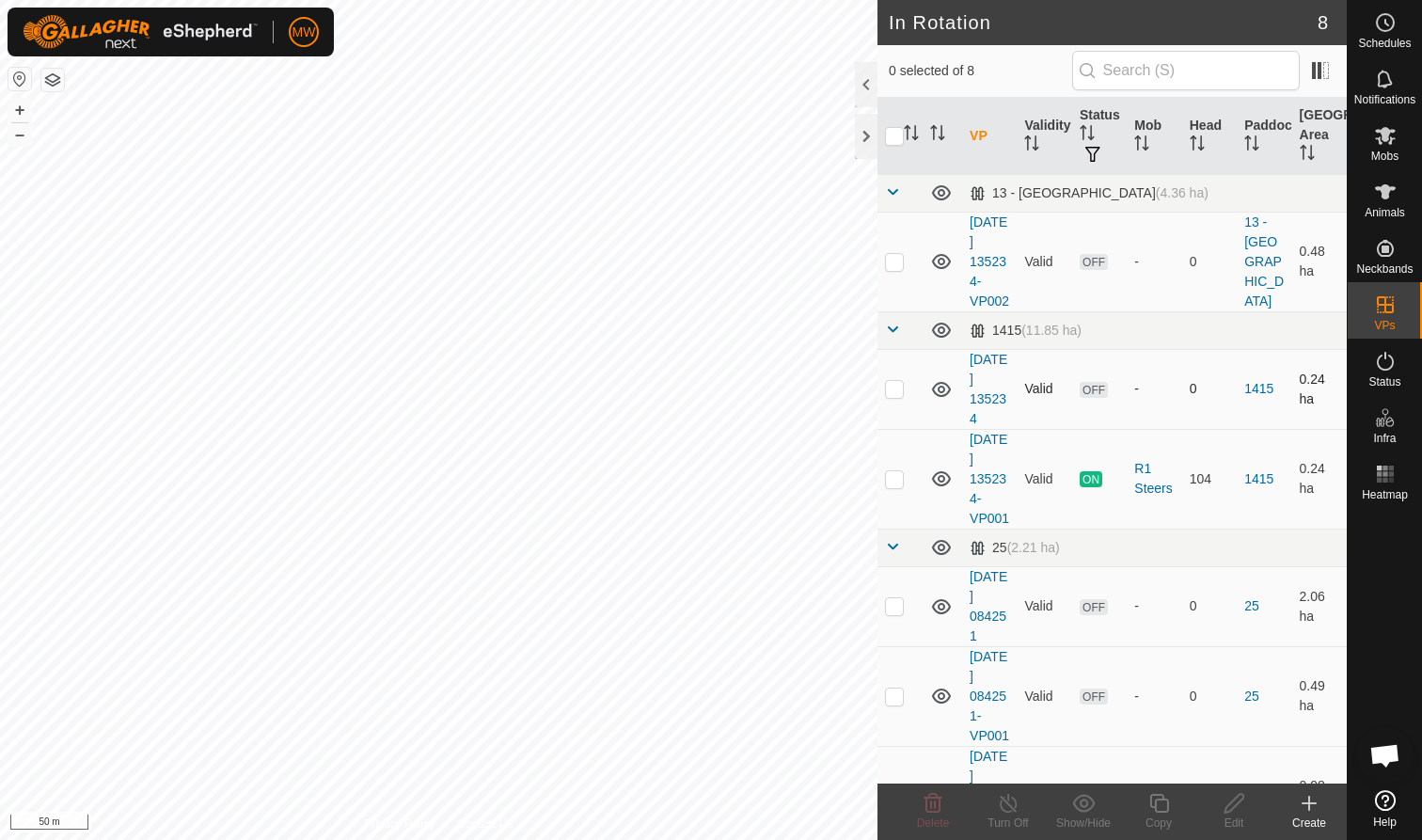
checkbox input "true"
click at [1382, 136] on icon at bounding box center [1385, 135] width 21 height 18
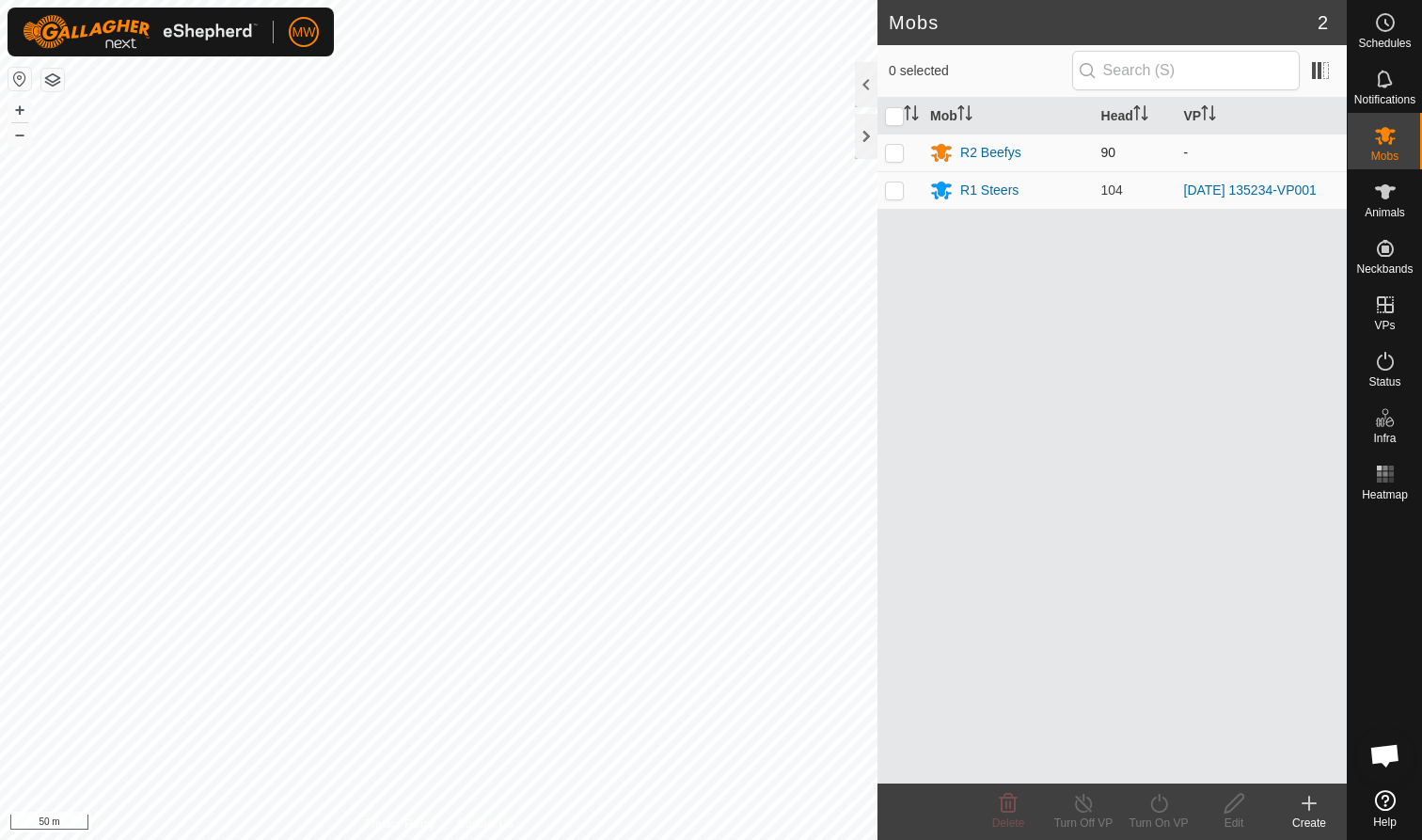
click at [892, 152] on p-checkbox at bounding box center [895, 152] width 19 height 15
checkbox input "true"
click at [1160, 808] on icon at bounding box center [1159, 803] width 24 height 23
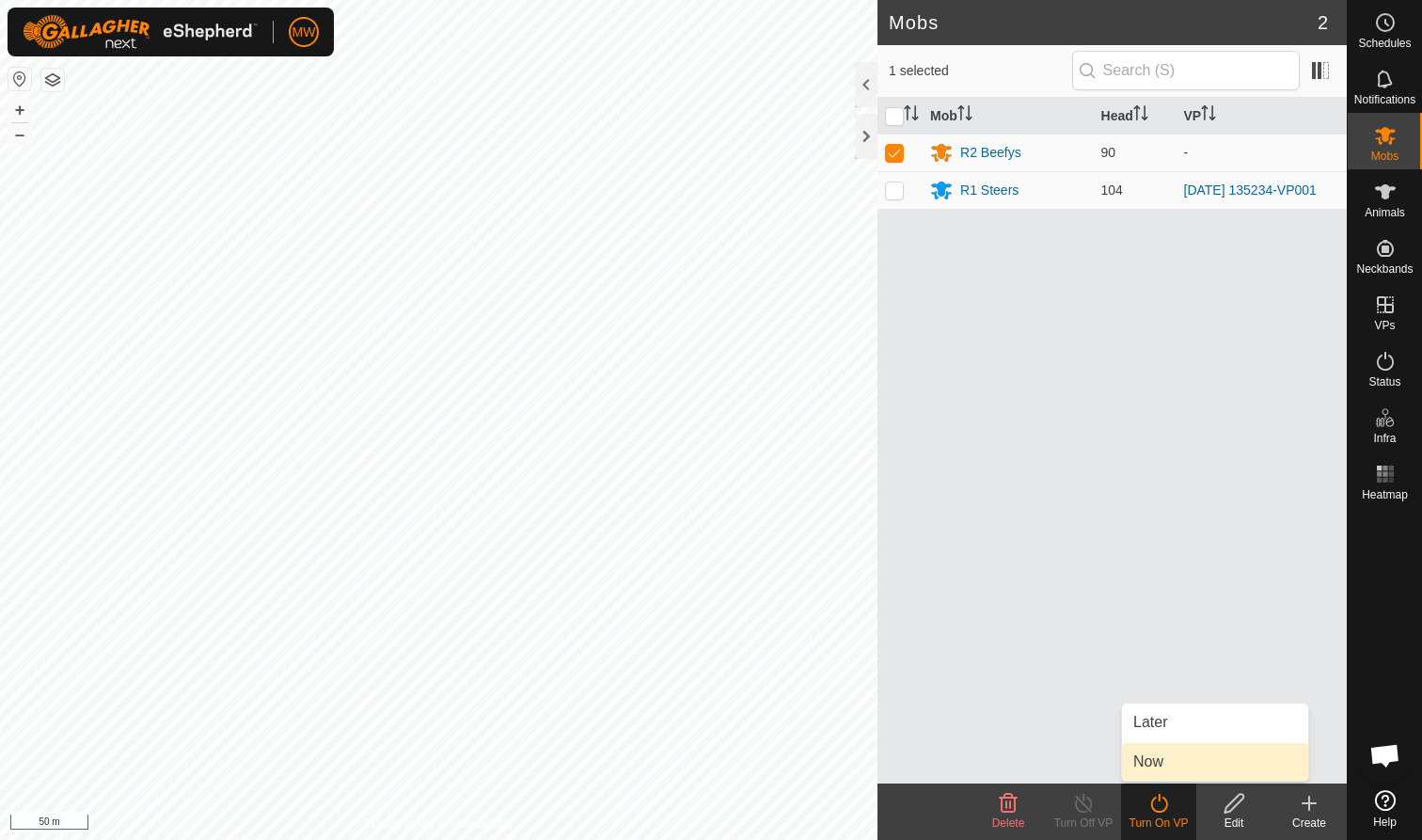
click at [1157, 766] on link "Now" at bounding box center [1216, 762] width 186 height 38
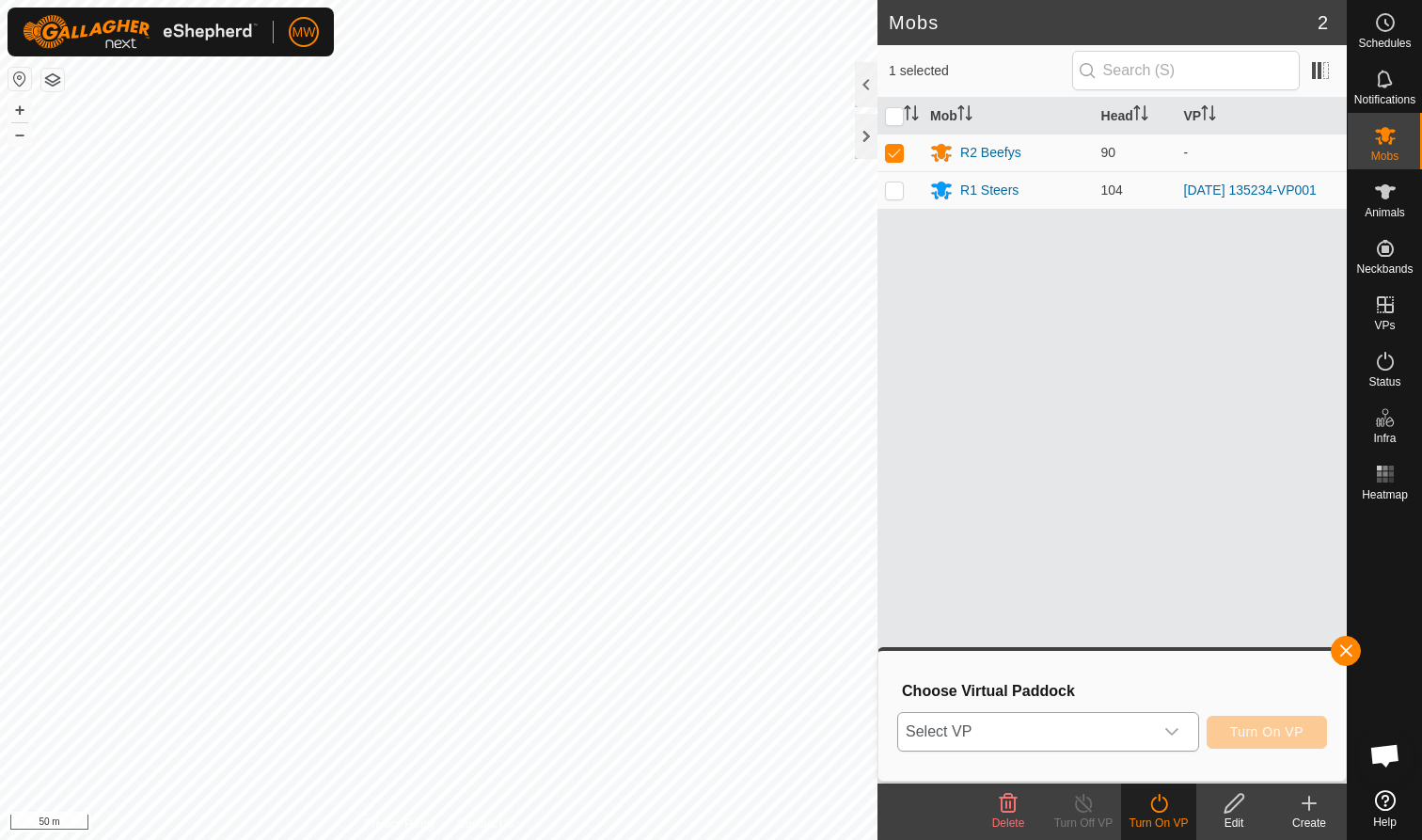
click at [1174, 730] on icon "dropdown trigger" at bounding box center [1173, 732] width 15 height 15
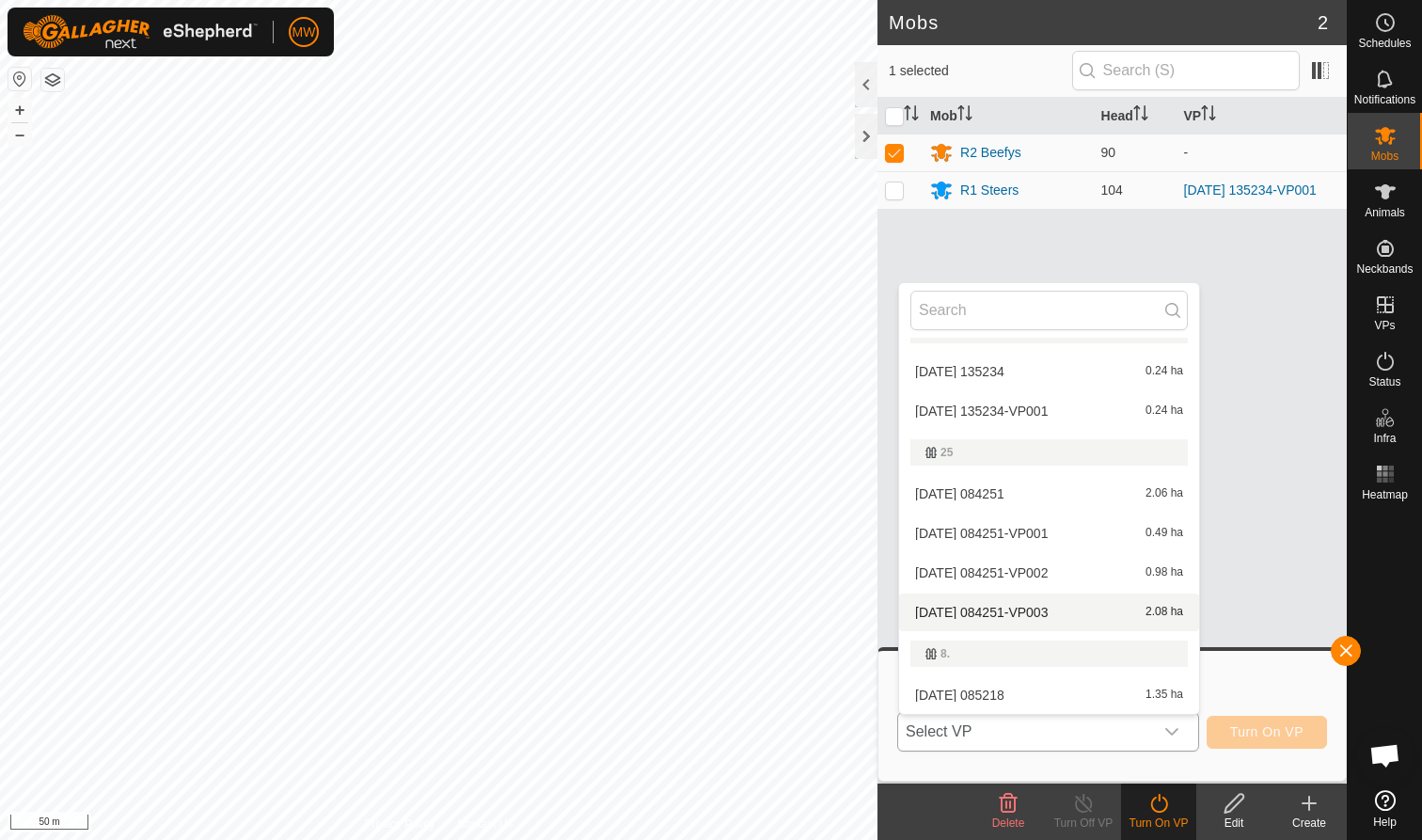
scroll to position [111, 0]
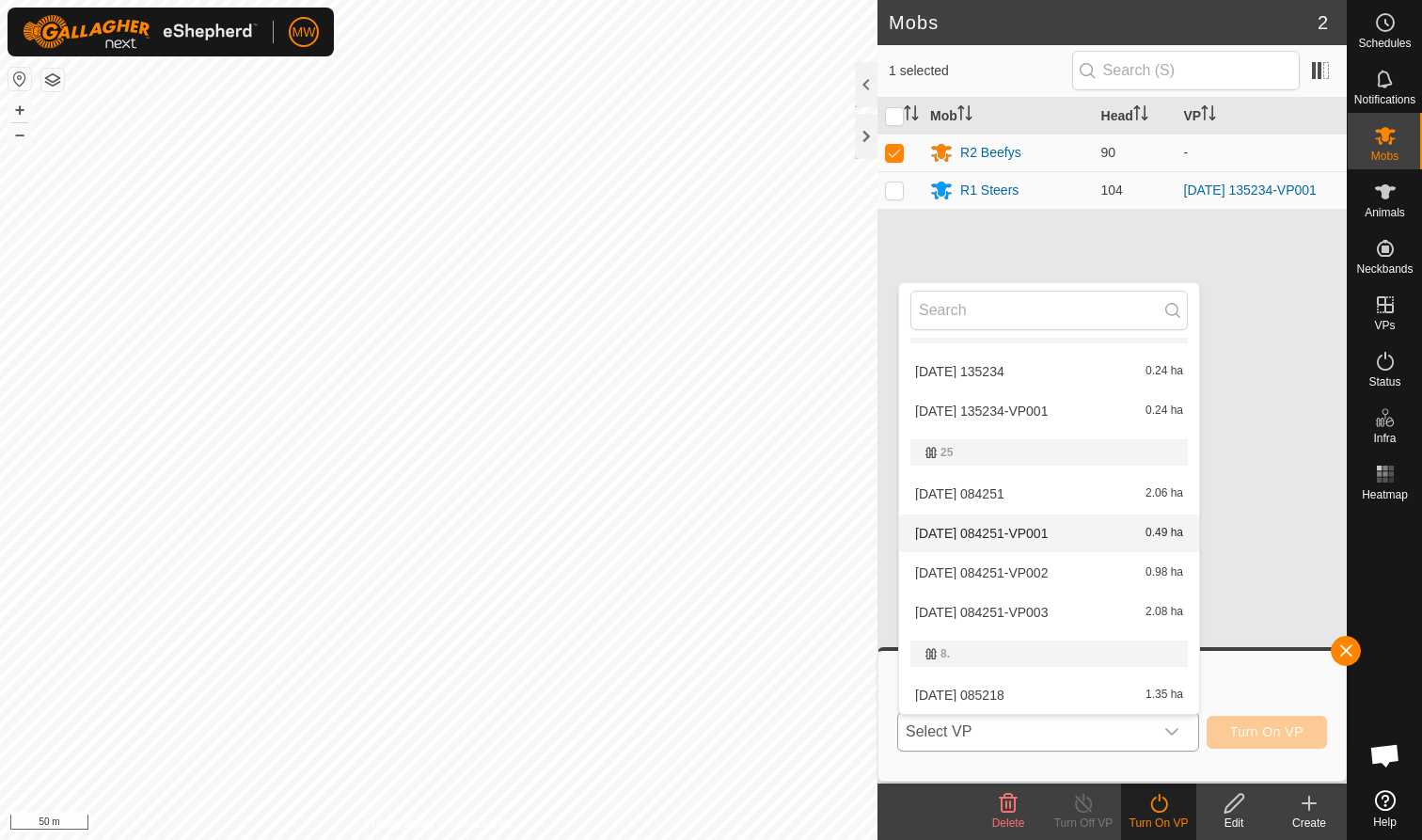
click at [1018, 523] on li "2025-09-23 084251-VP001 0.49 ha" at bounding box center [1049, 533] width 300 height 38
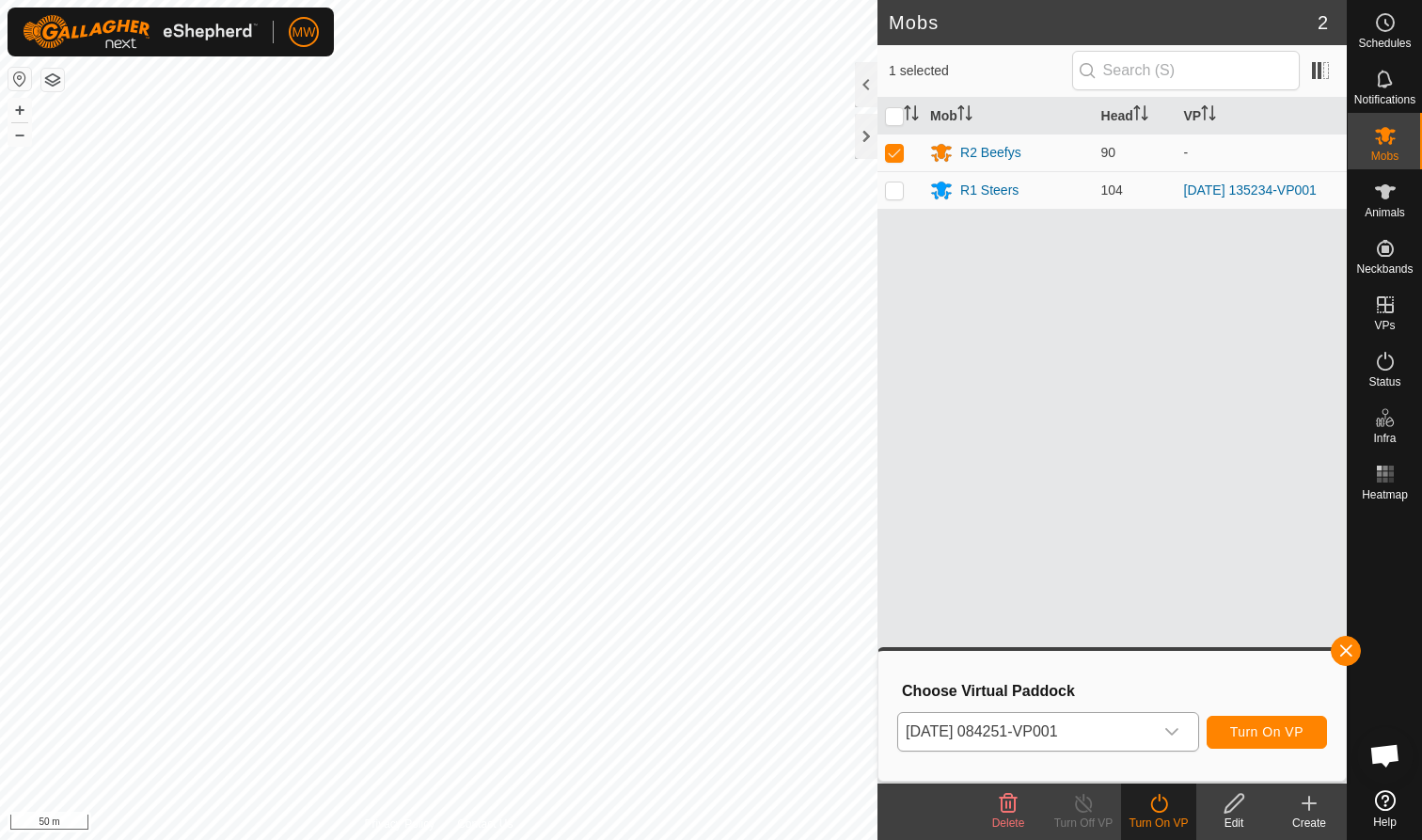
click at [1249, 728] on span "Turn On VP" at bounding box center [1267, 732] width 73 height 15
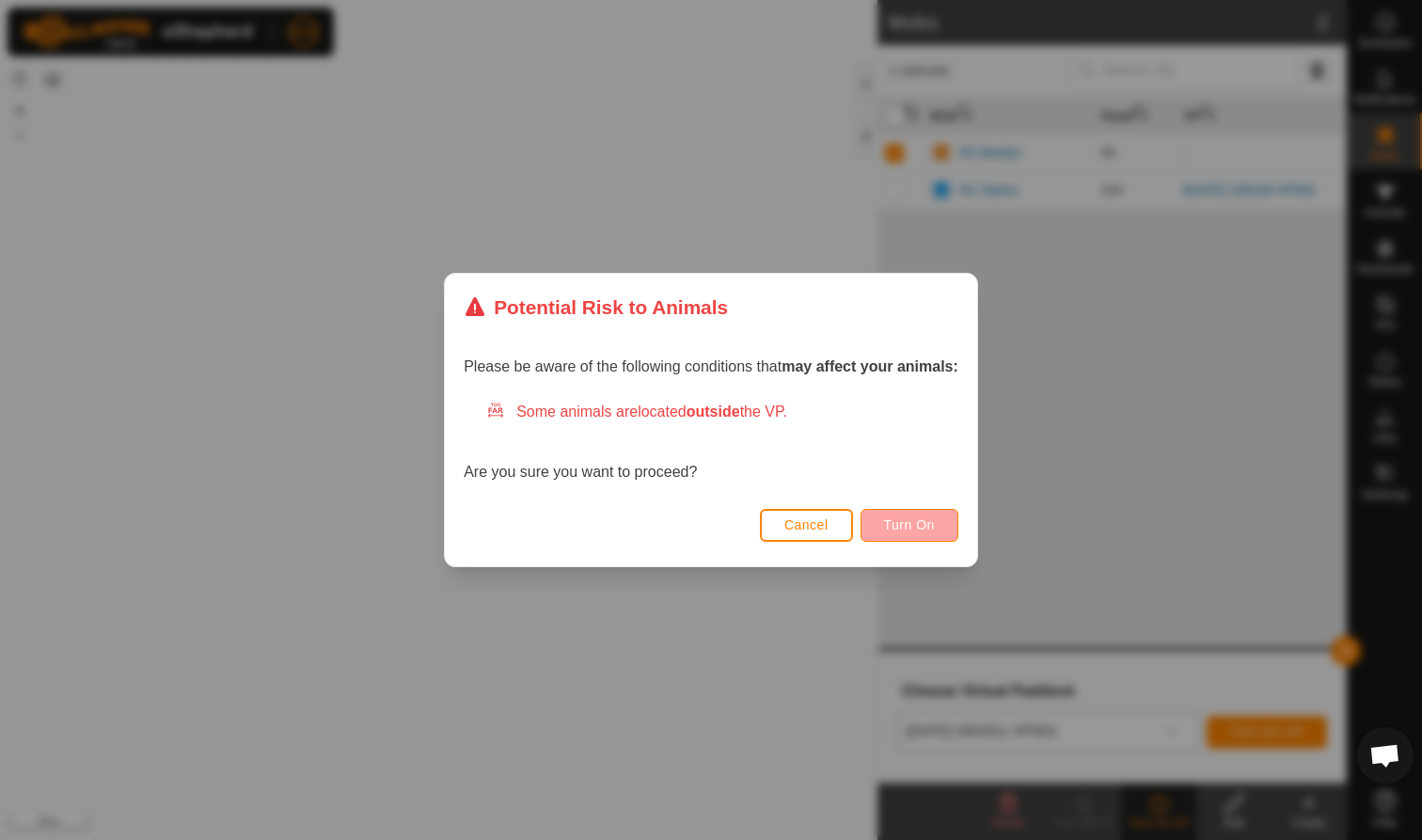
click at [899, 519] on span "Turn On" at bounding box center [910, 525] width 51 height 15
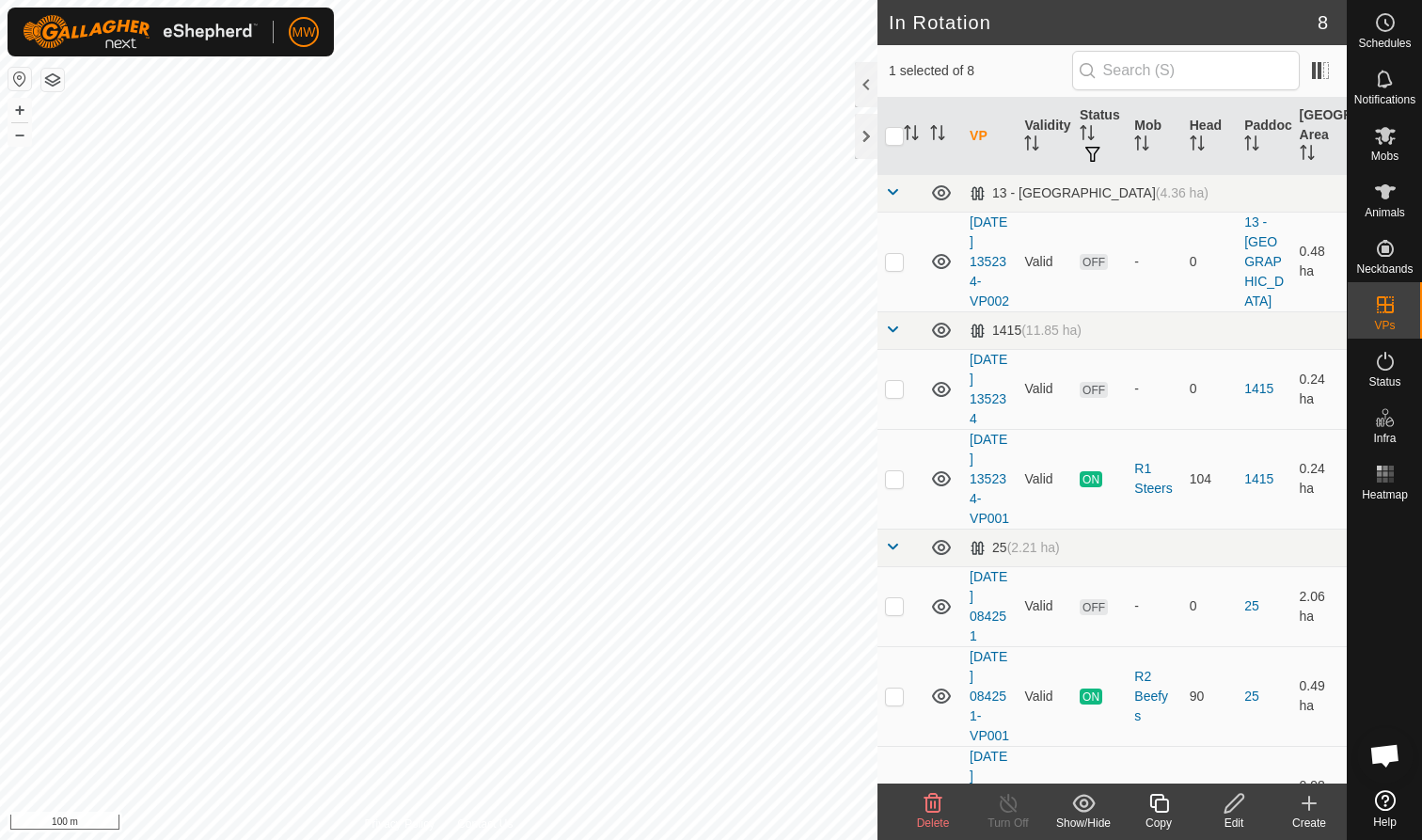
click at [934, 800] on icon at bounding box center [934, 803] width 23 height 23
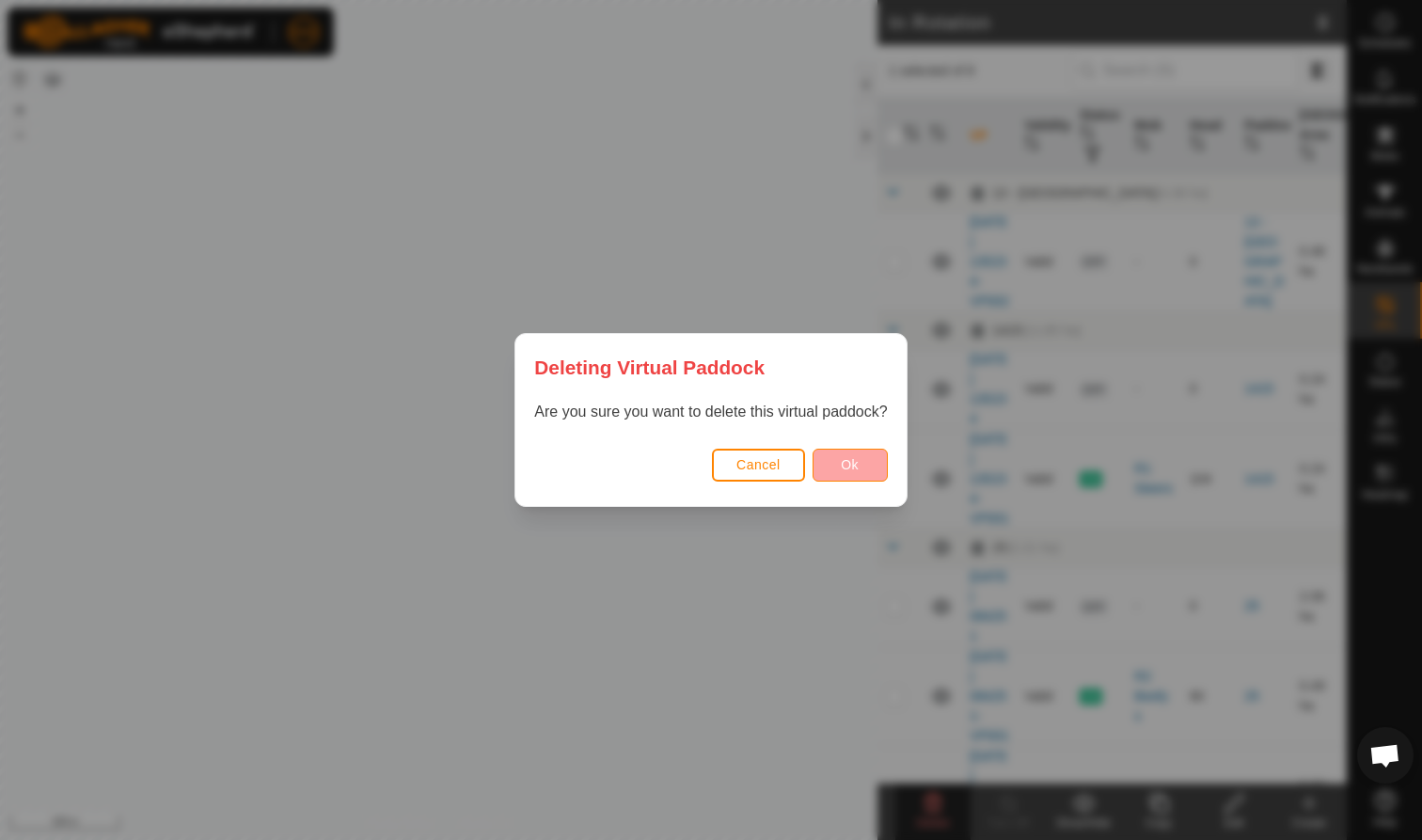
click at [865, 462] on button "Ok" at bounding box center [851, 465] width 75 height 33
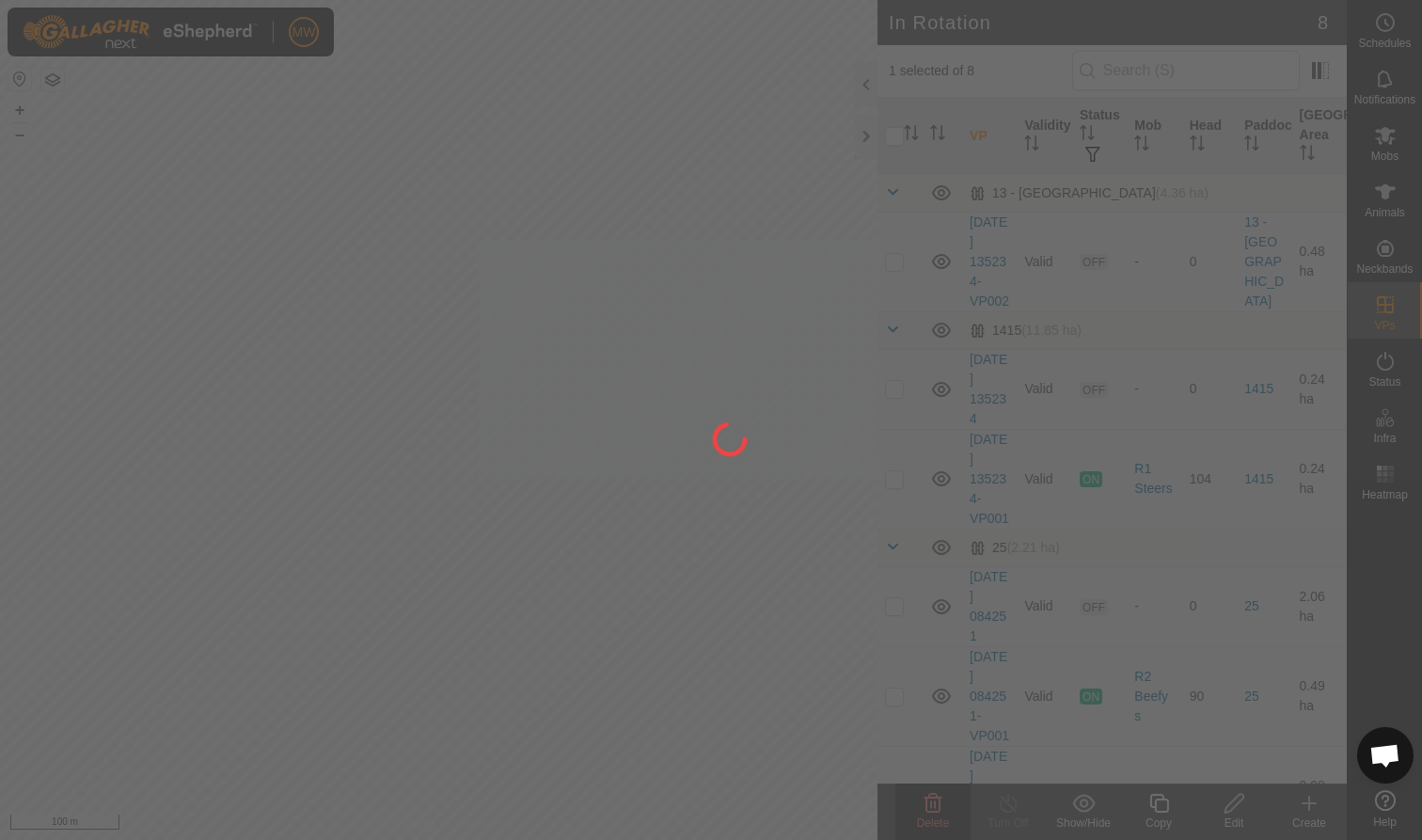
checkbox input "false"
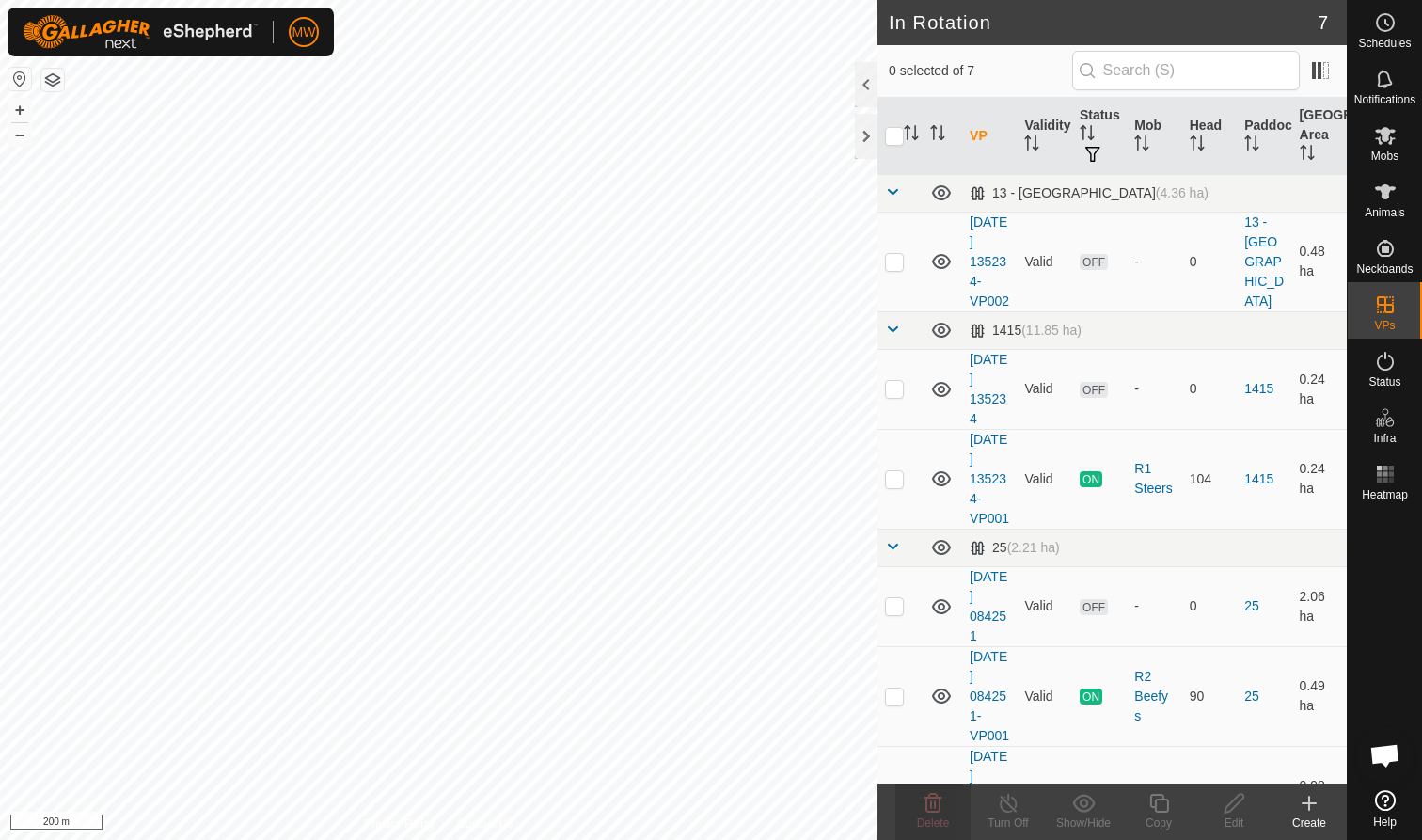
checkbox input "true"
click at [1009, 805] on line at bounding box center [1009, 804] width 15 height 15
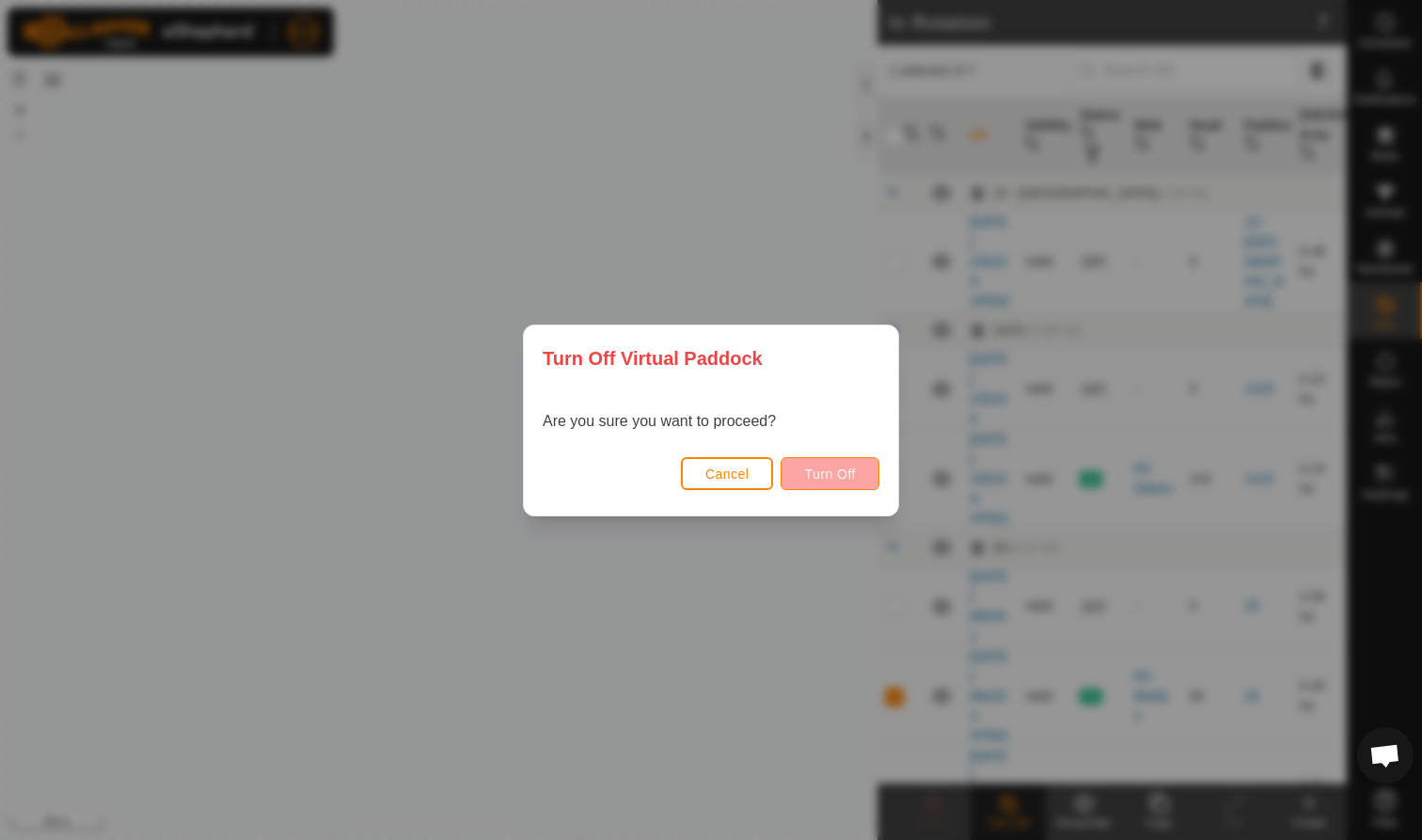
click at [833, 470] on span "Turn Off" at bounding box center [830, 474] width 52 height 15
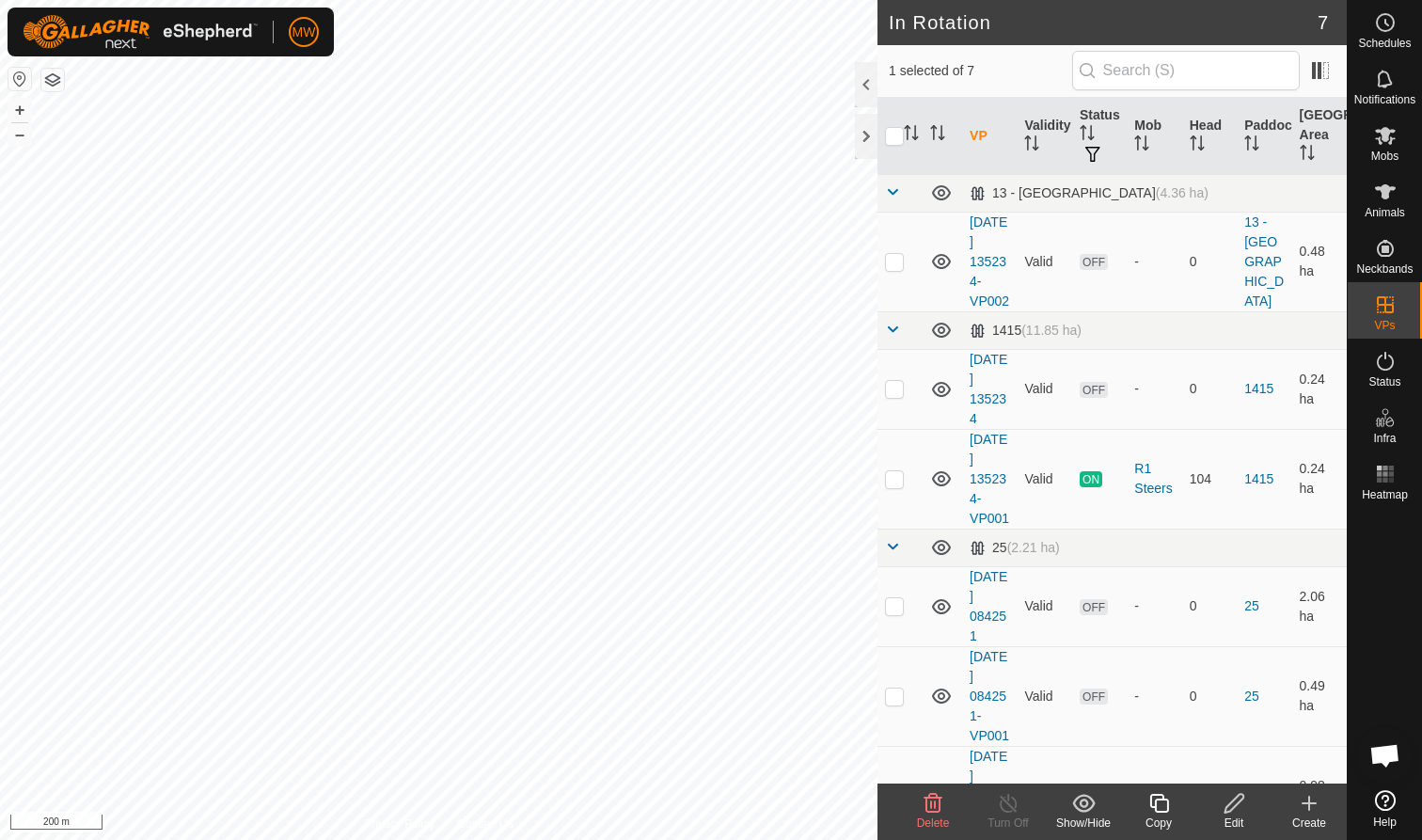
checkbox input "true"
checkbox input "false"
checkbox input "true"
click at [1387, 137] on icon at bounding box center [1385, 135] width 21 height 18
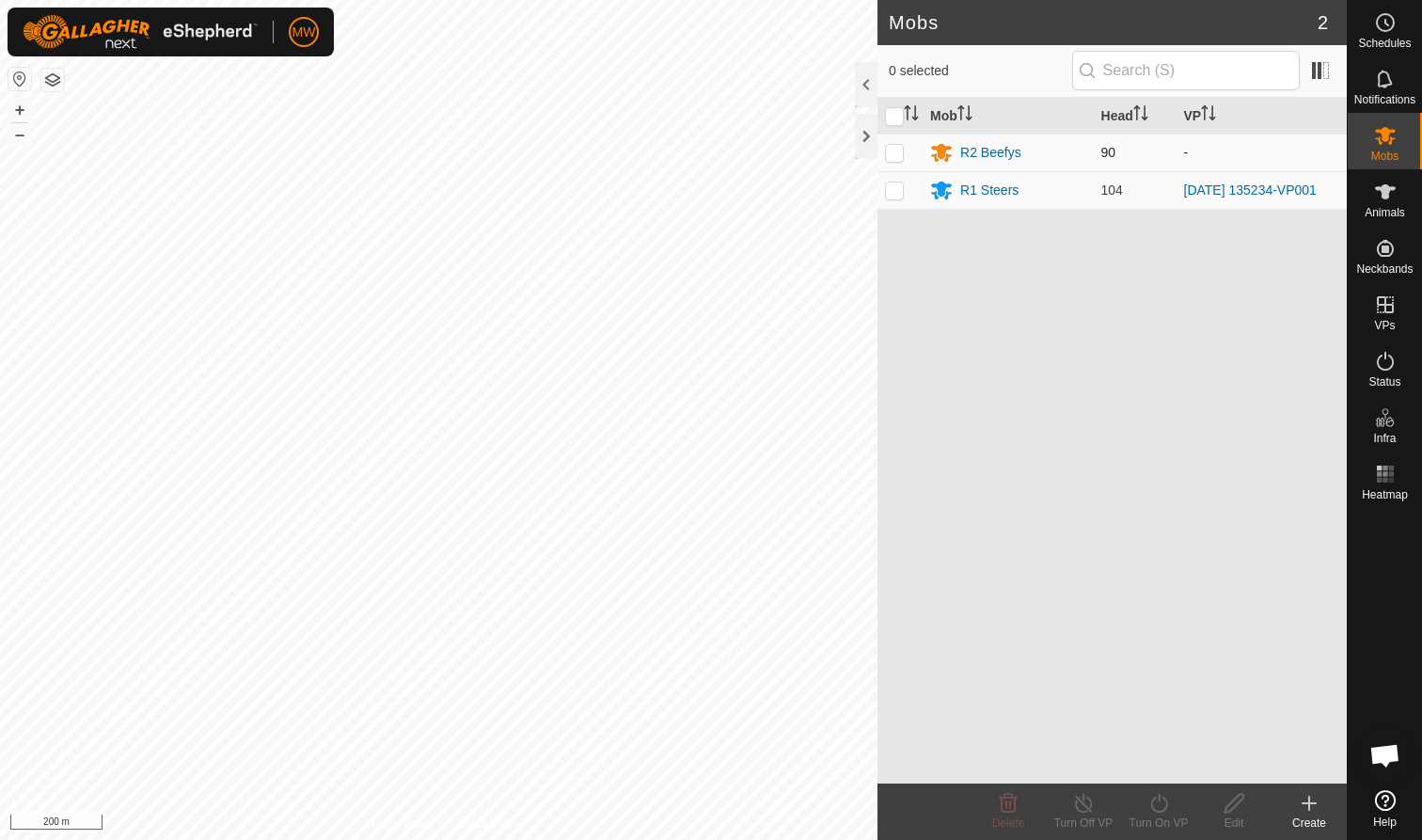
click at [900, 153] on p-checkbox at bounding box center [895, 152] width 19 height 15
checkbox input "true"
click at [1154, 813] on icon at bounding box center [1159, 803] width 24 height 23
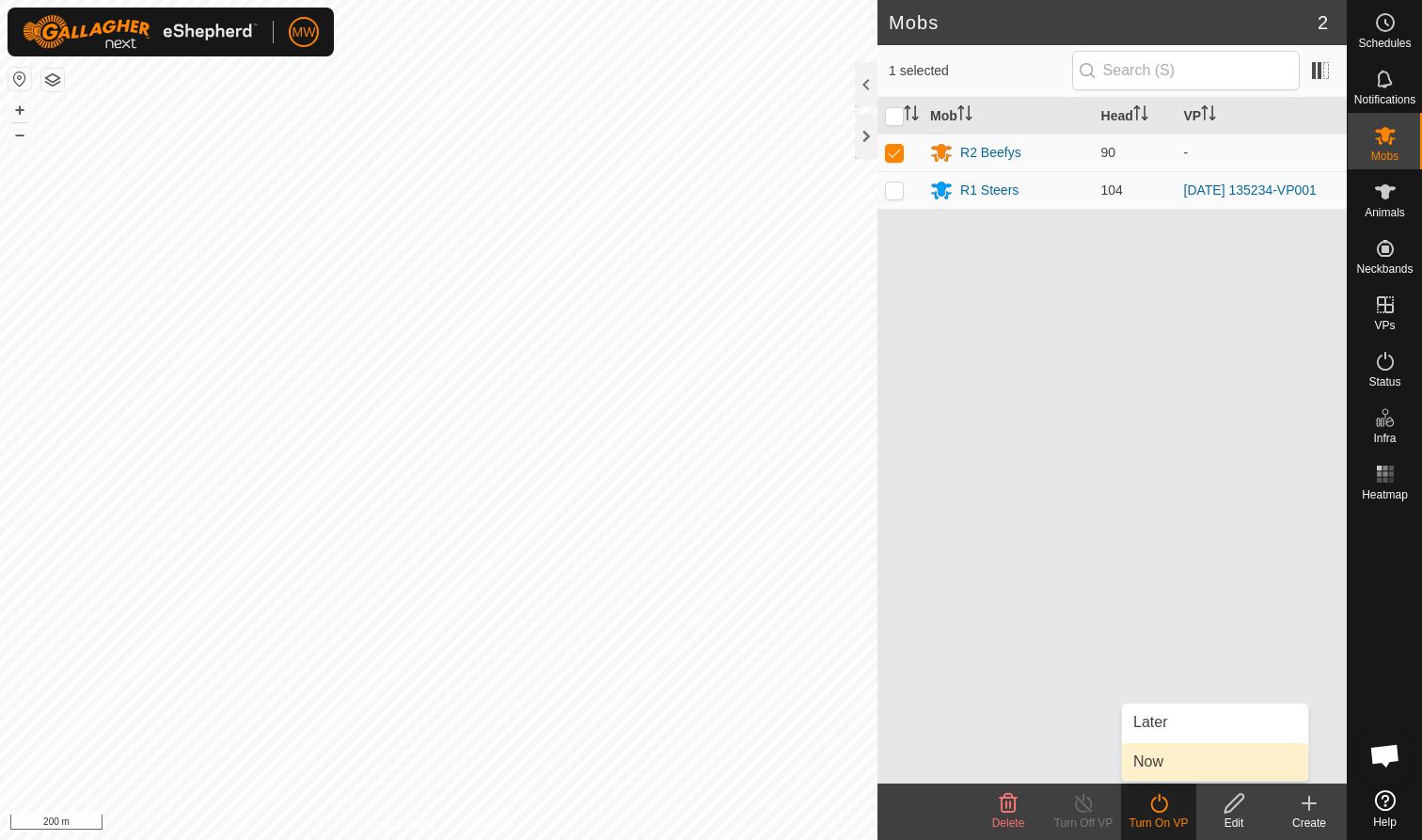
click at [1145, 758] on link "Now" at bounding box center [1216, 762] width 186 height 38
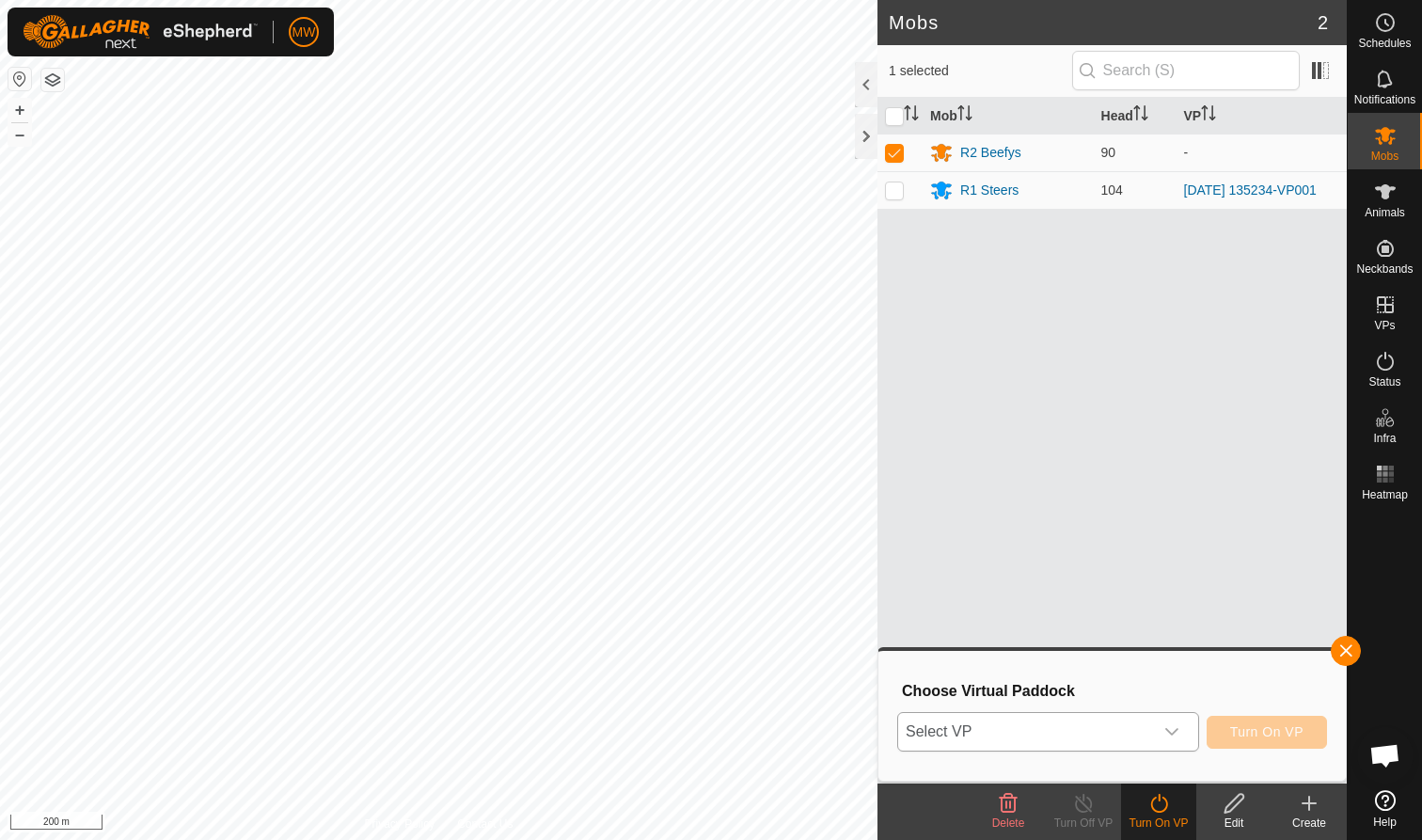
click at [1172, 733] on icon "dropdown trigger" at bounding box center [1173, 732] width 15 height 15
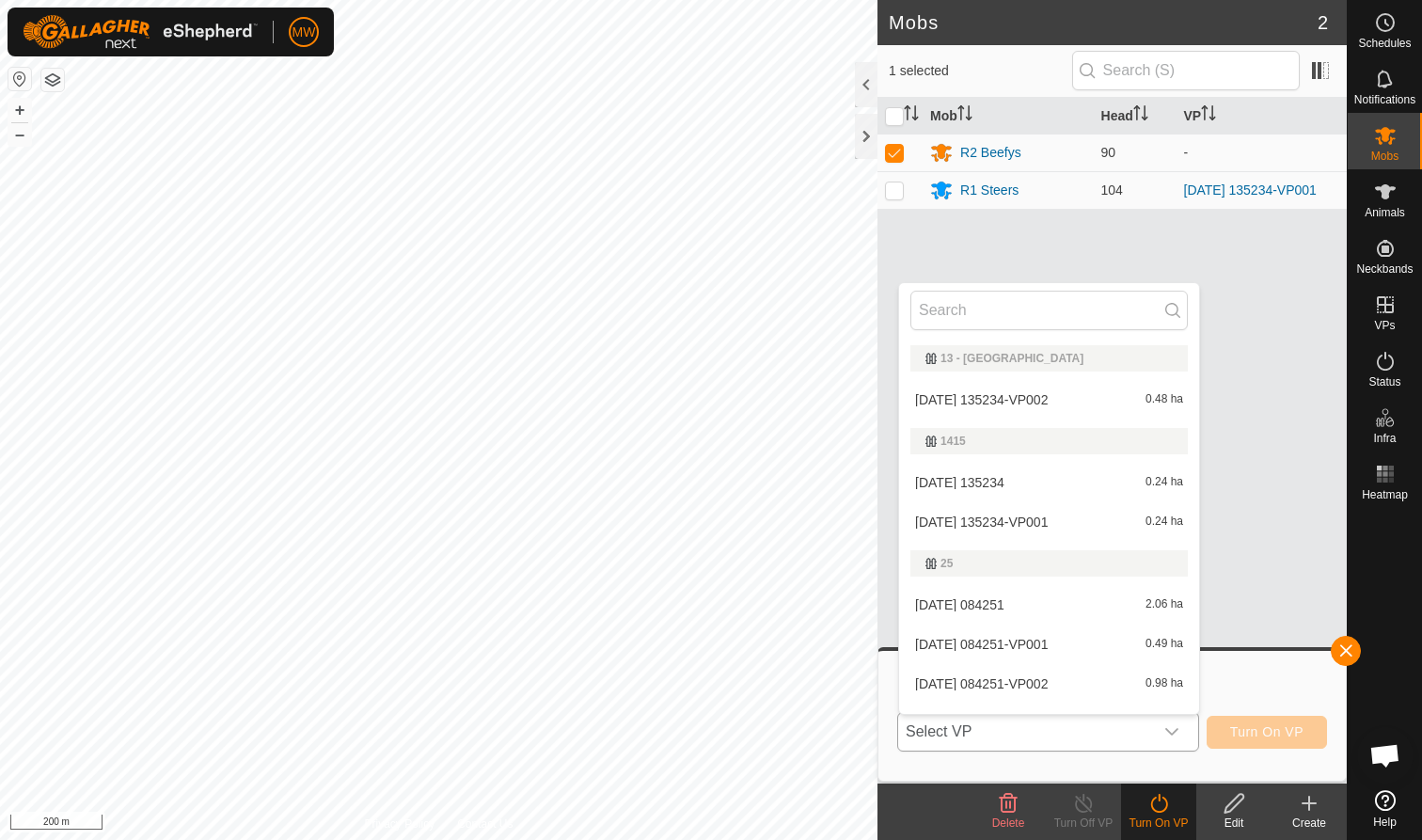
scroll to position [28, 0]
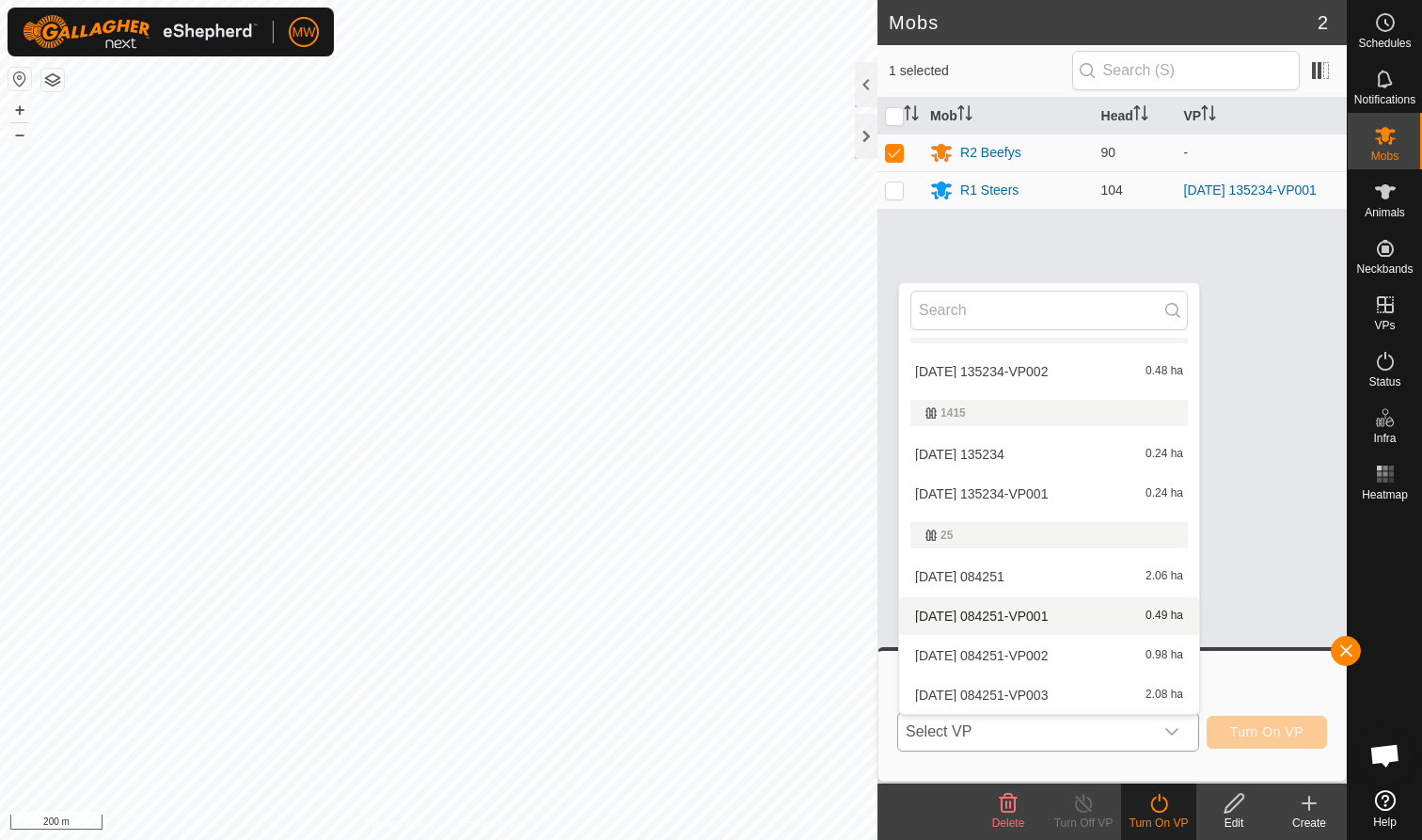
click at [1072, 619] on li "2025-09-23 084251-VP001 0.49 ha" at bounding box center [1049, 616] width 300 height 38
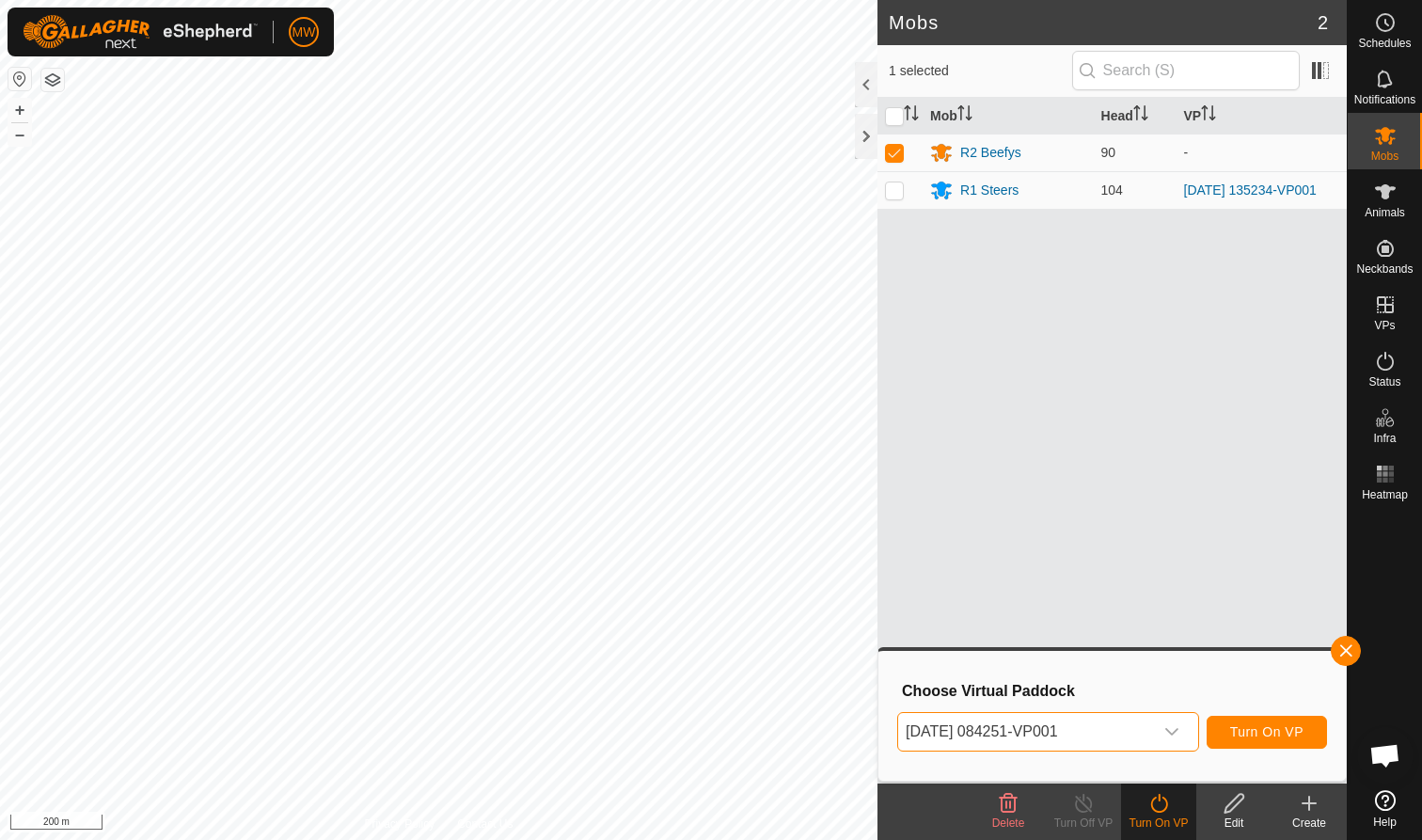
click at [1290, 729] on span "Turn On VP" at bounding box center [1267, 732] width 73 height 15
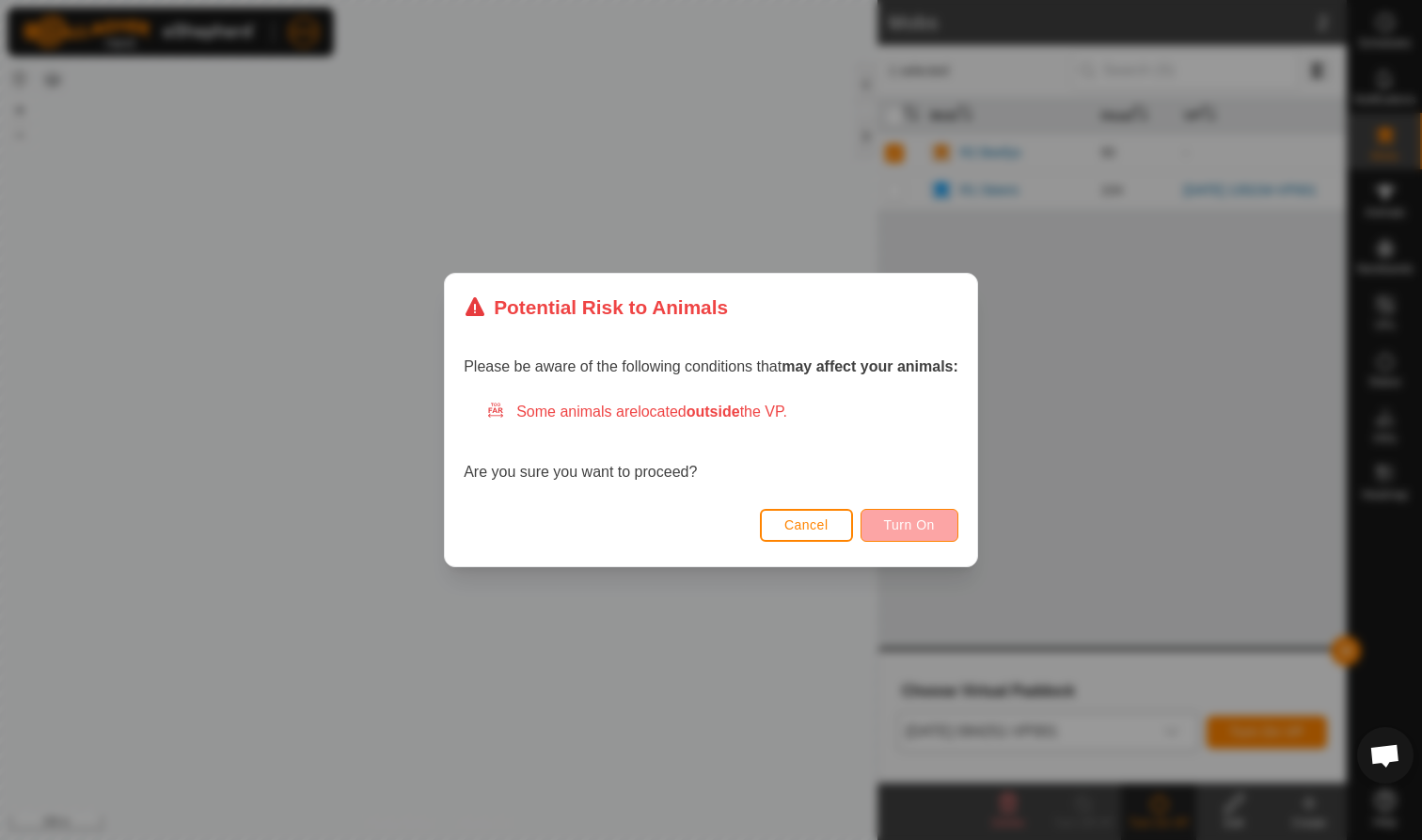
click at [939, 527] on button "Turn On" at bounding box center [910, 525] width 98 height 33
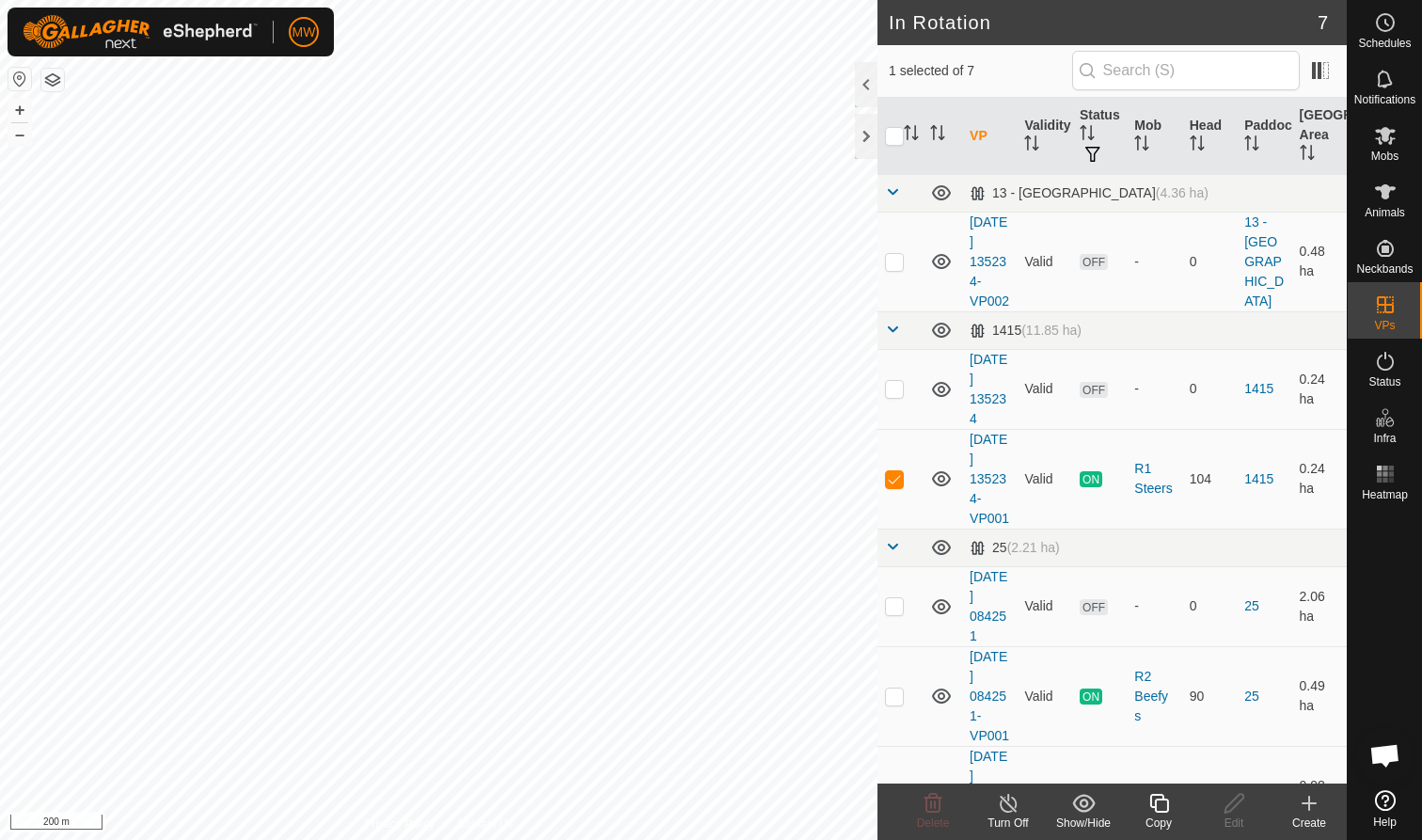
click at [1159, 805] on icon at bounding box center [1159, 803] width 24 height 23
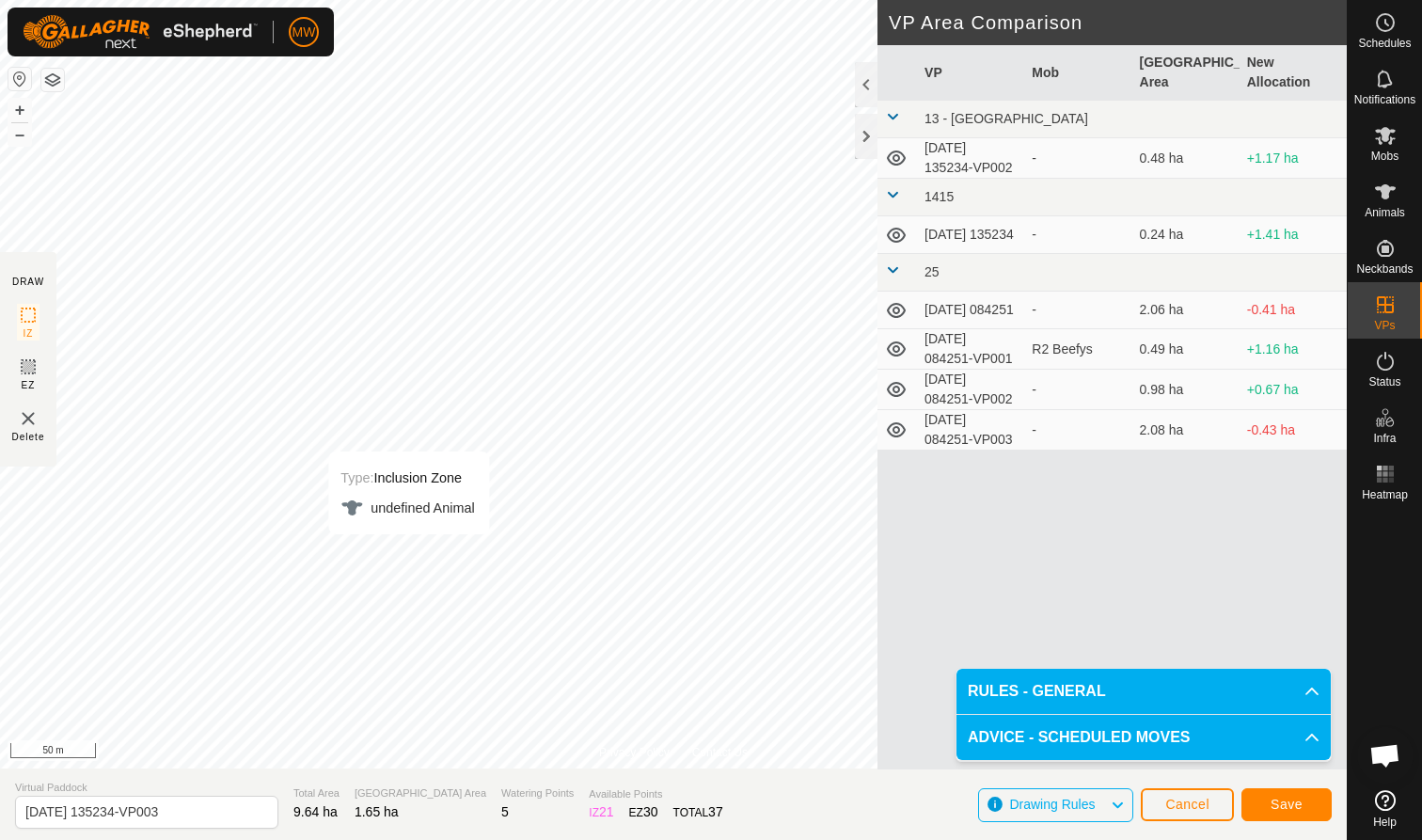
click at [385, 596] on div "Type: Inclusion Zone undefined Animal + – ⇧ i 50 m" at bounding box center [673, 384] width 1347 height 769
click at [1292, 803] on span "Save" at bounding box center [1286, 804] width 32 height 15
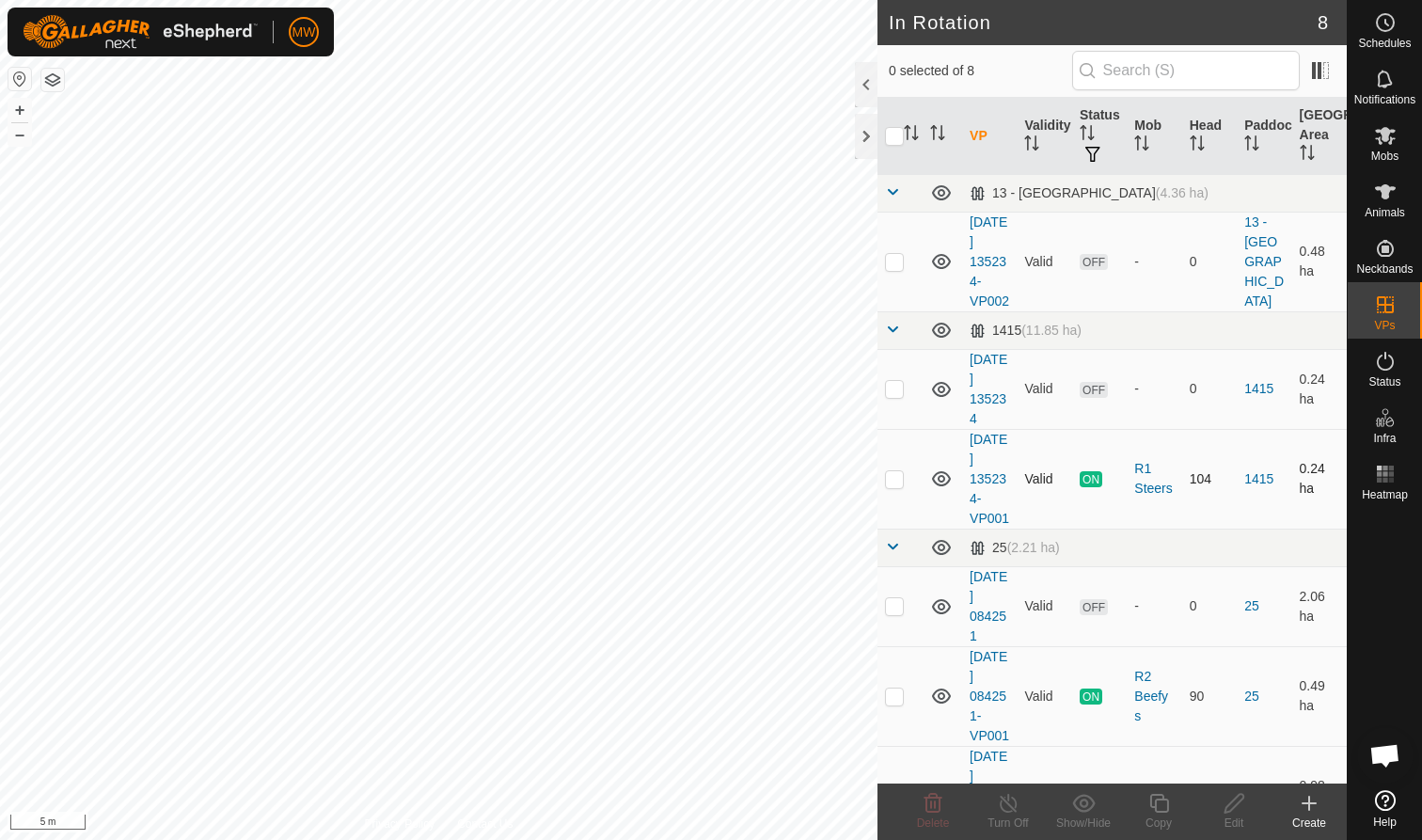
checkbox input "true"
click at [1166, 813] on icon at bounding box center [1159, 803] width 19 height 19
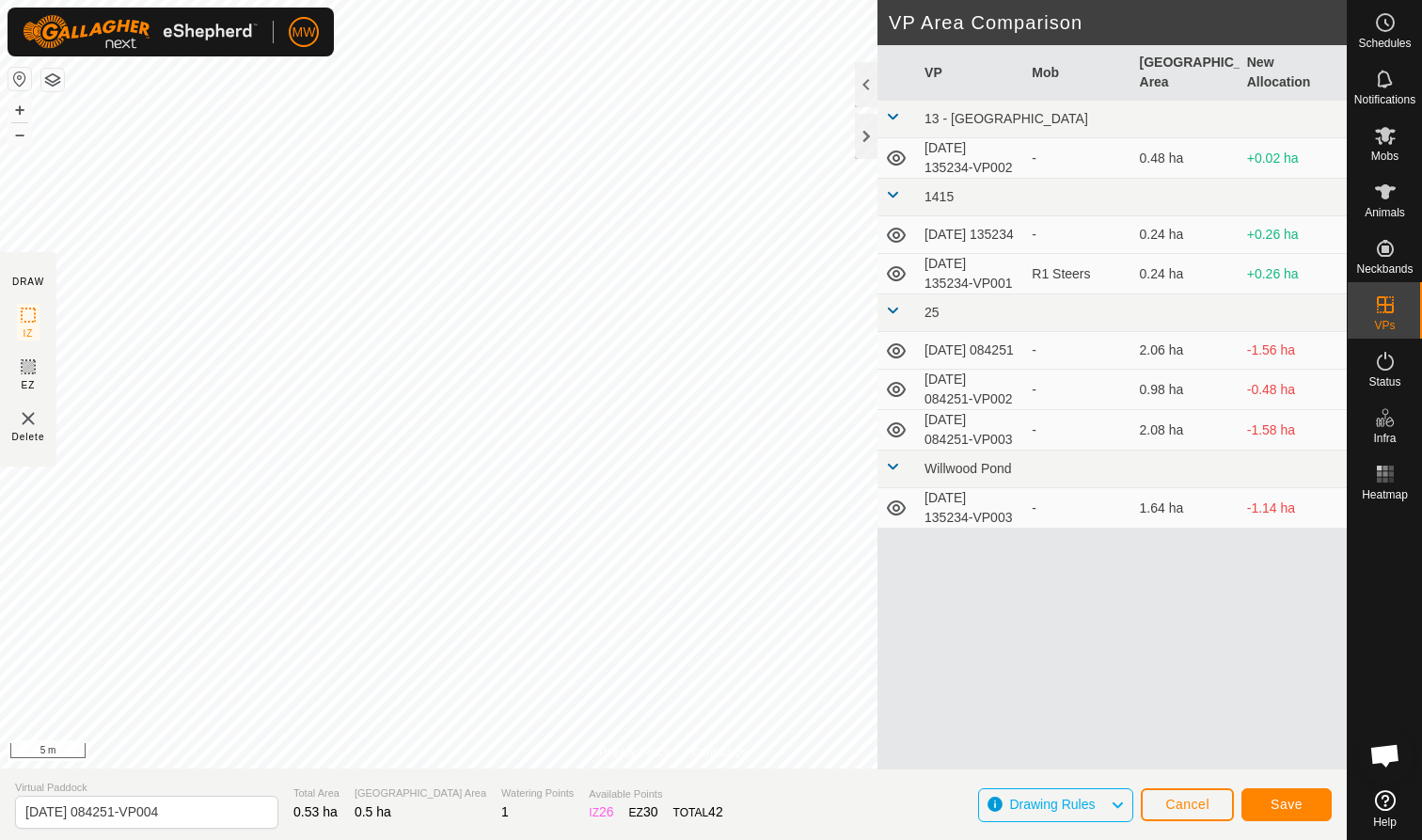
click at [1292, 801] on span "Save" at bounding box center [1286, 804] width 32 height 15
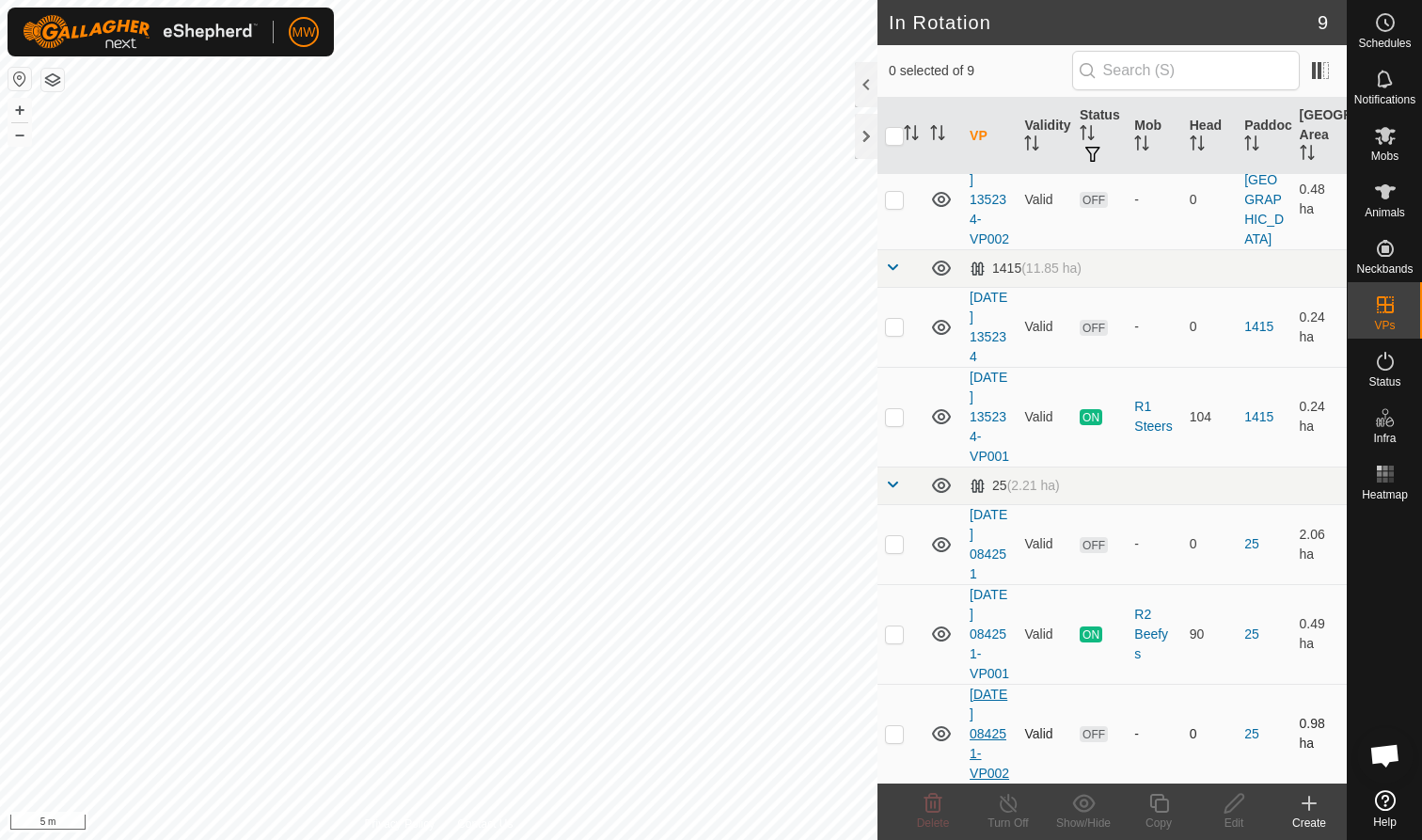
scroll to position [64, 0]
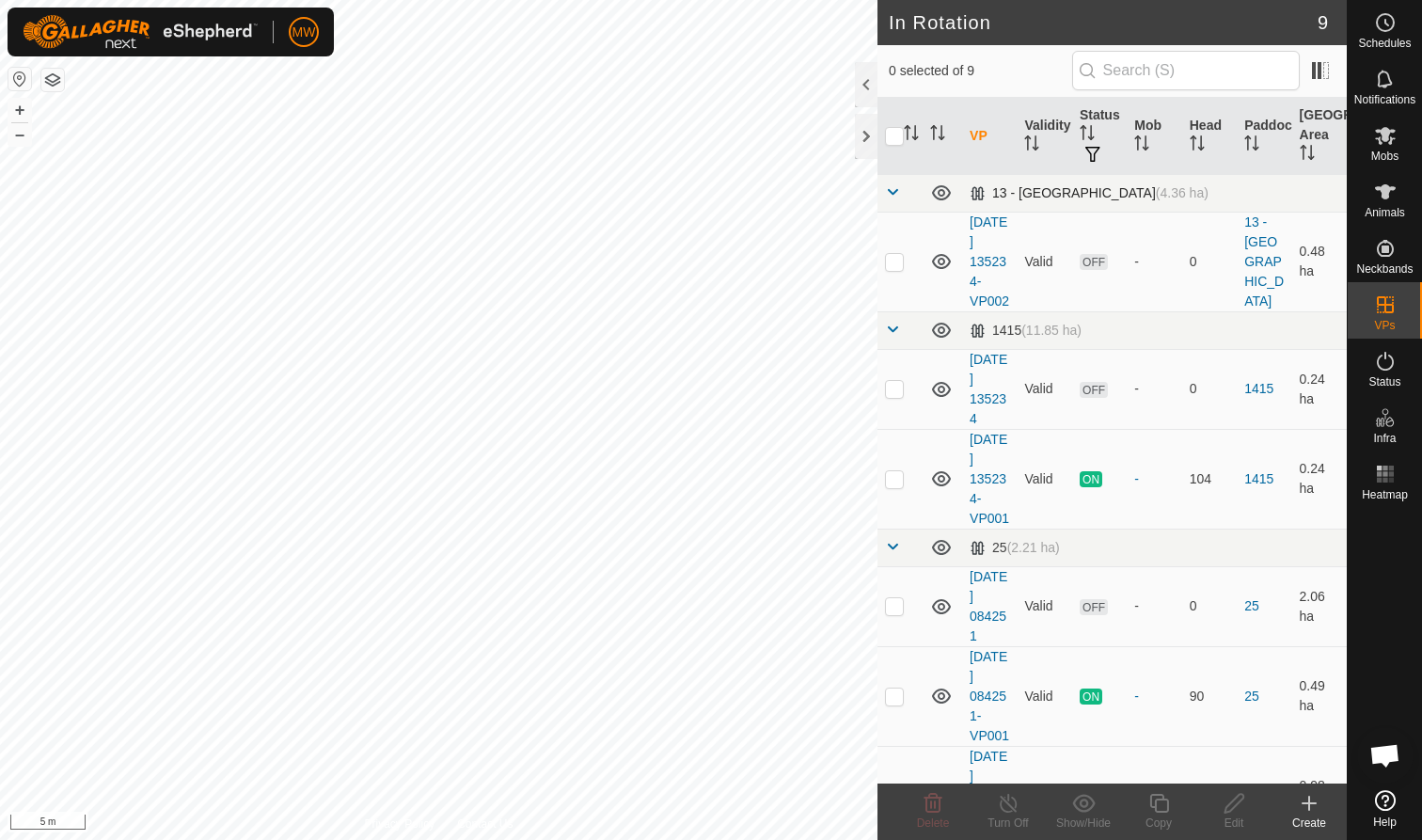
click at [989, 201] on div "In Rotation 9 0 selected of 9 VP Validity Status Mob Head Paddock [GEOGRAPHIC_D…" at bounding box center [673, 420] width 1347 height 840
